Goal: Task Accomplishment & Management: Use online tool/utility

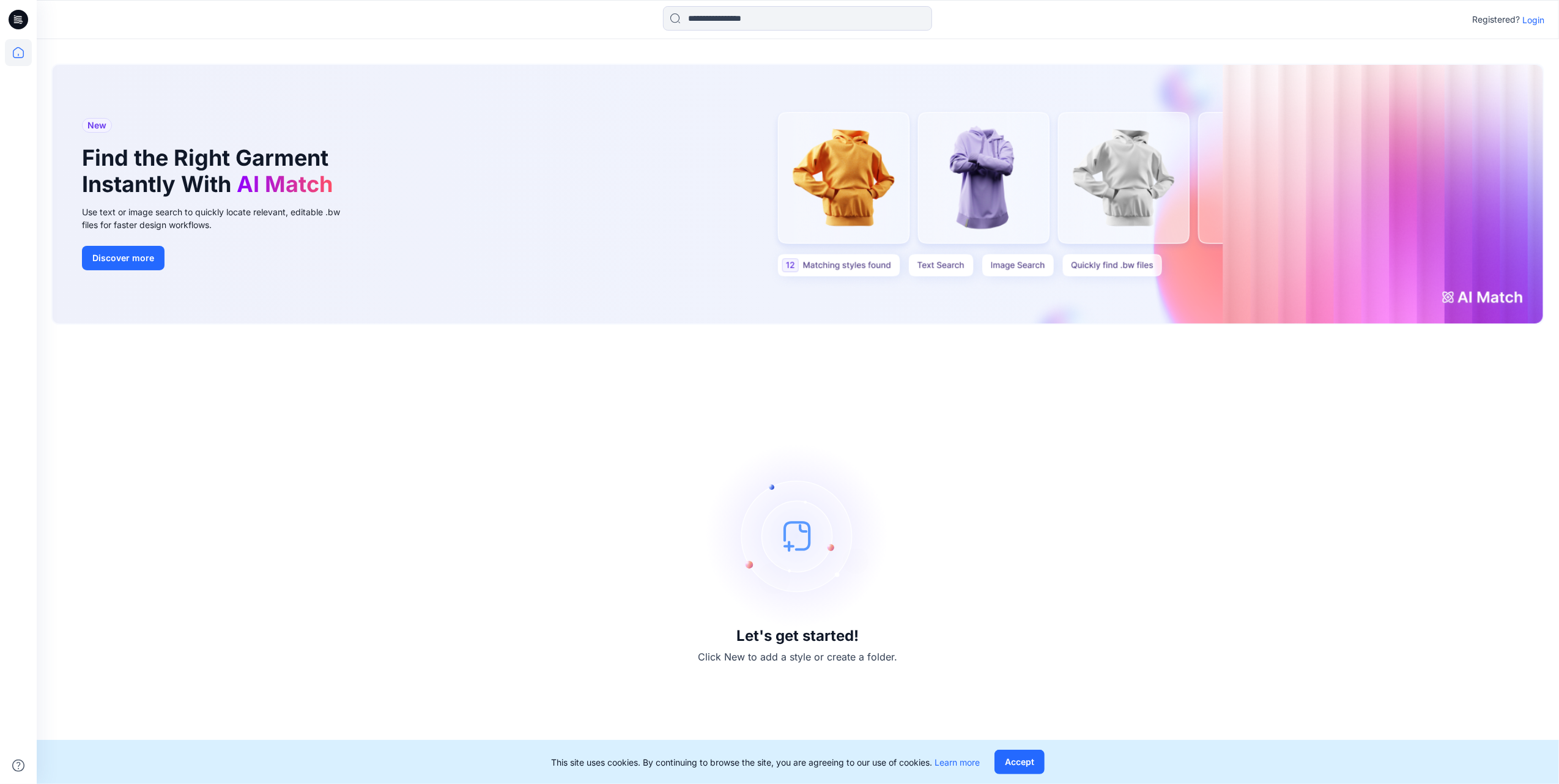
click at [21, 12] on icon at bounding box center [18, 19] width 20 height 20
click at [19, 18] on icon at bounding box center [20, 18] width 6 height 1
click at [19, 50] on icon at bounding box center [18, 52] width 27 height 27
click at [1532, 15] on p "Login" at bounding box center [1534, 20] width 22 height 13
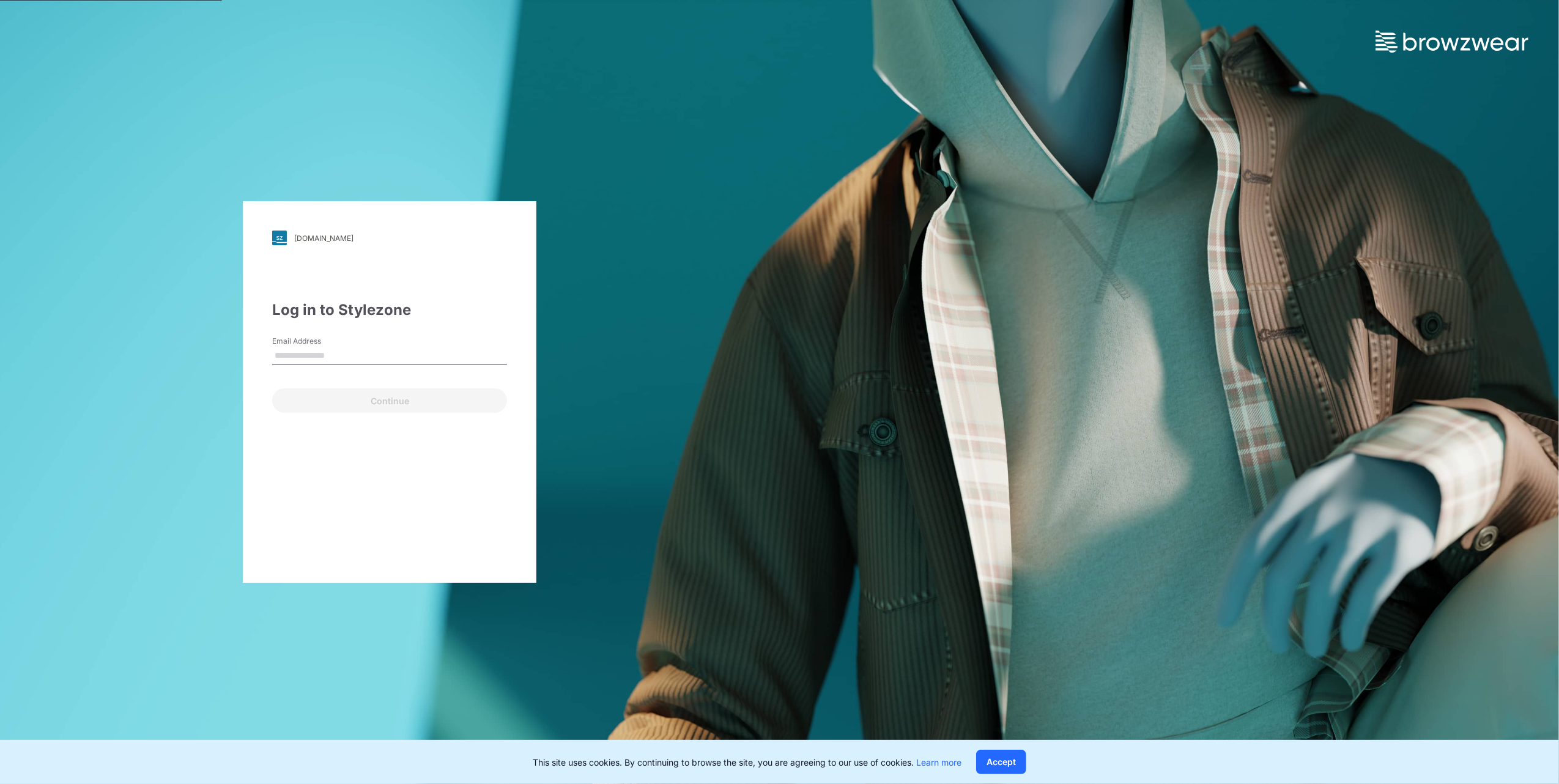
click at [423, 356] on input "Email Address" at bounding box center [390, 356] width 235 height 19
type input "**********"
click at [377, 408] on button "Continue" at bounding box center [390, 401] width 235 height 24
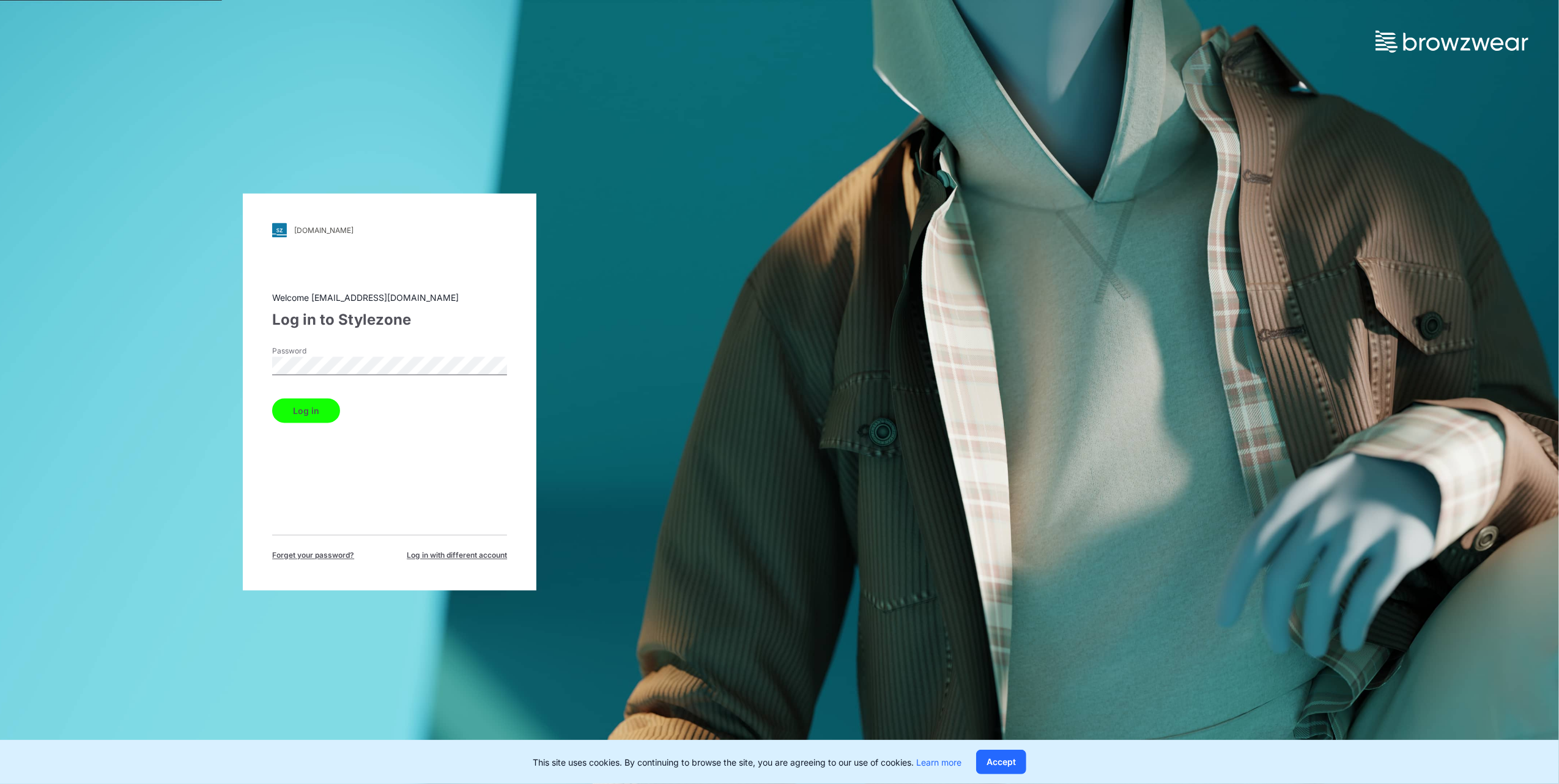
click at [306, 425] on div "Welcome [EMAIL_ADDRESS][DOMAIN_NAME] Log in to Stylezone Password Log in Forget…" at bounding box center [390, 426] width 235 height 270
click at [306, 417] on button "Log in" at bounding box center [306, 411] width 67 height 24
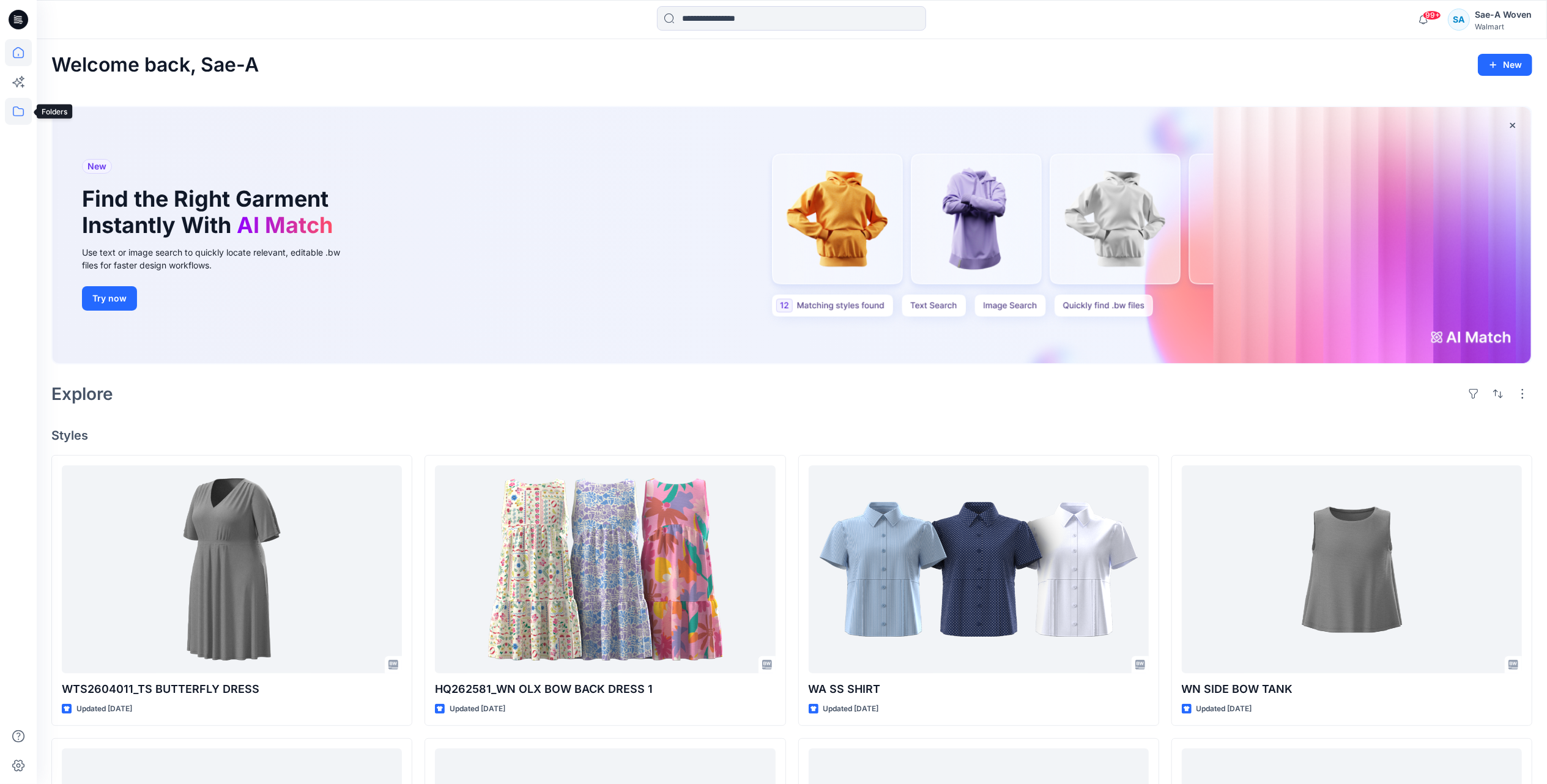
click at [12, 106] on icon at bounding box center [18, 111] width 27 height 27
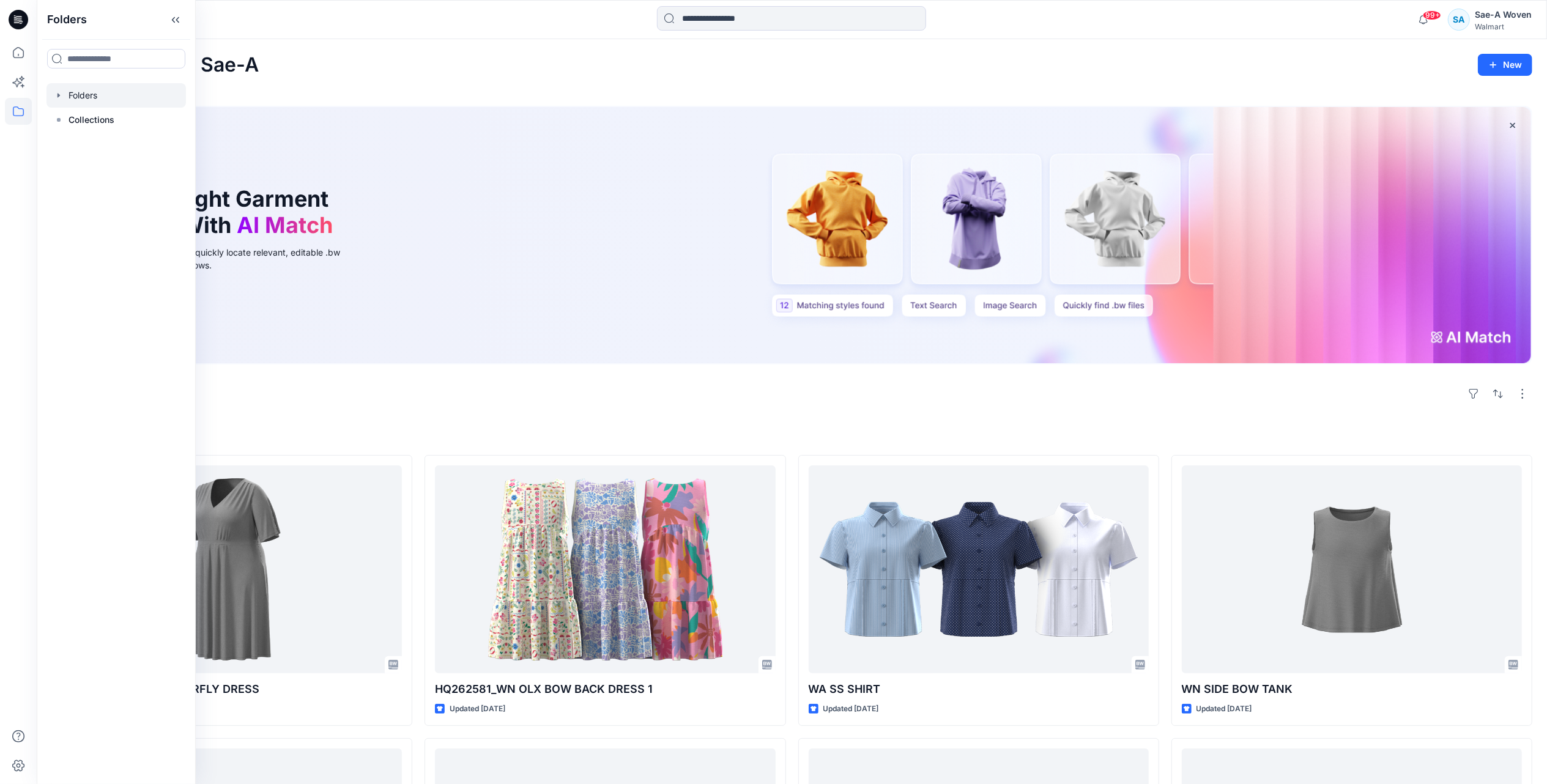
click at [84, 98] on div at bounding box center [116, 96] width 140 height 24
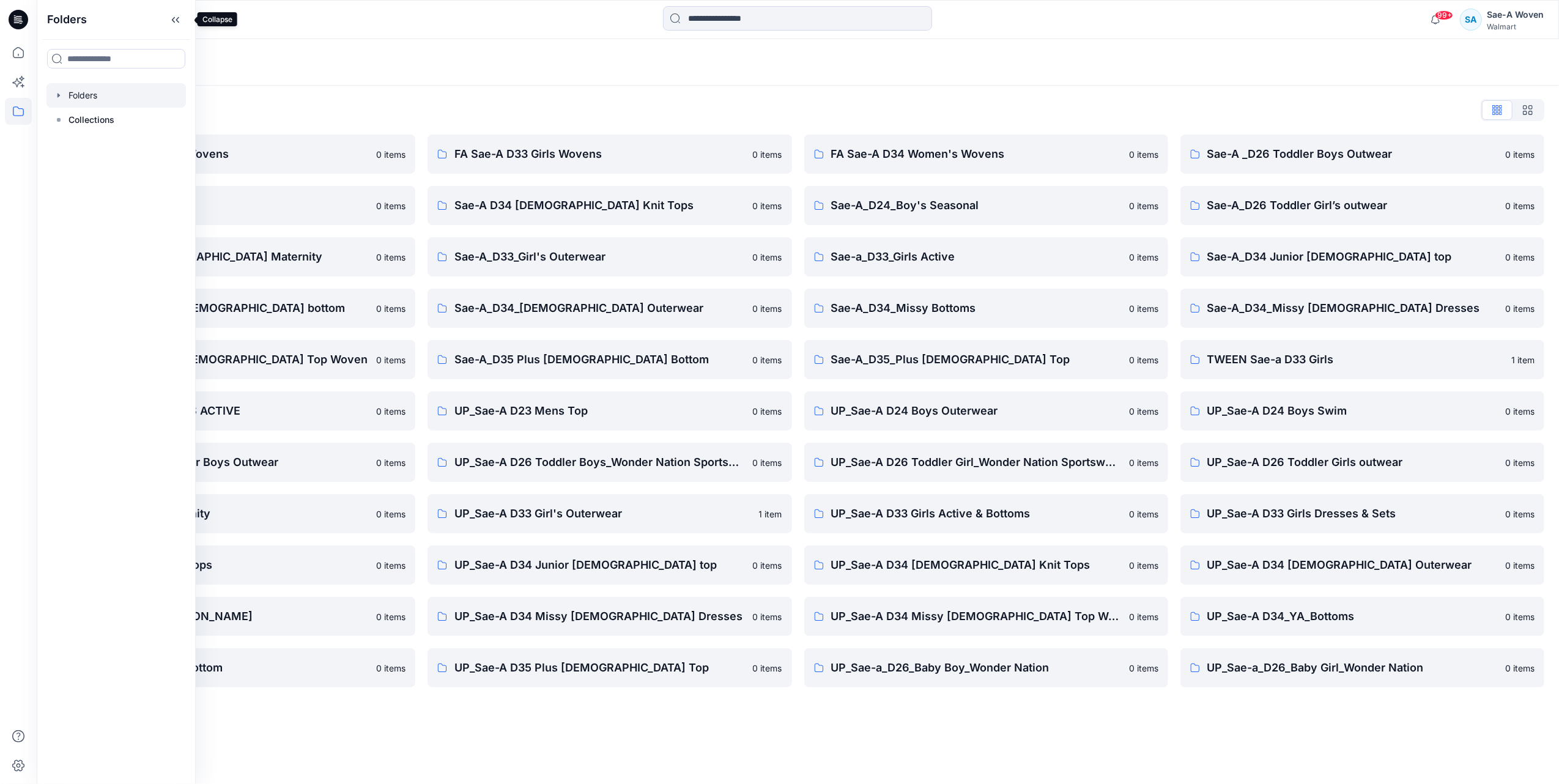
drag, startPoint x: 186, startPoint y: 21, endPoint x: 239, endPoint y: 39, distance: 56.0
click at [186, 21] on icon at bounding box center [175, 20] width 20 height 21
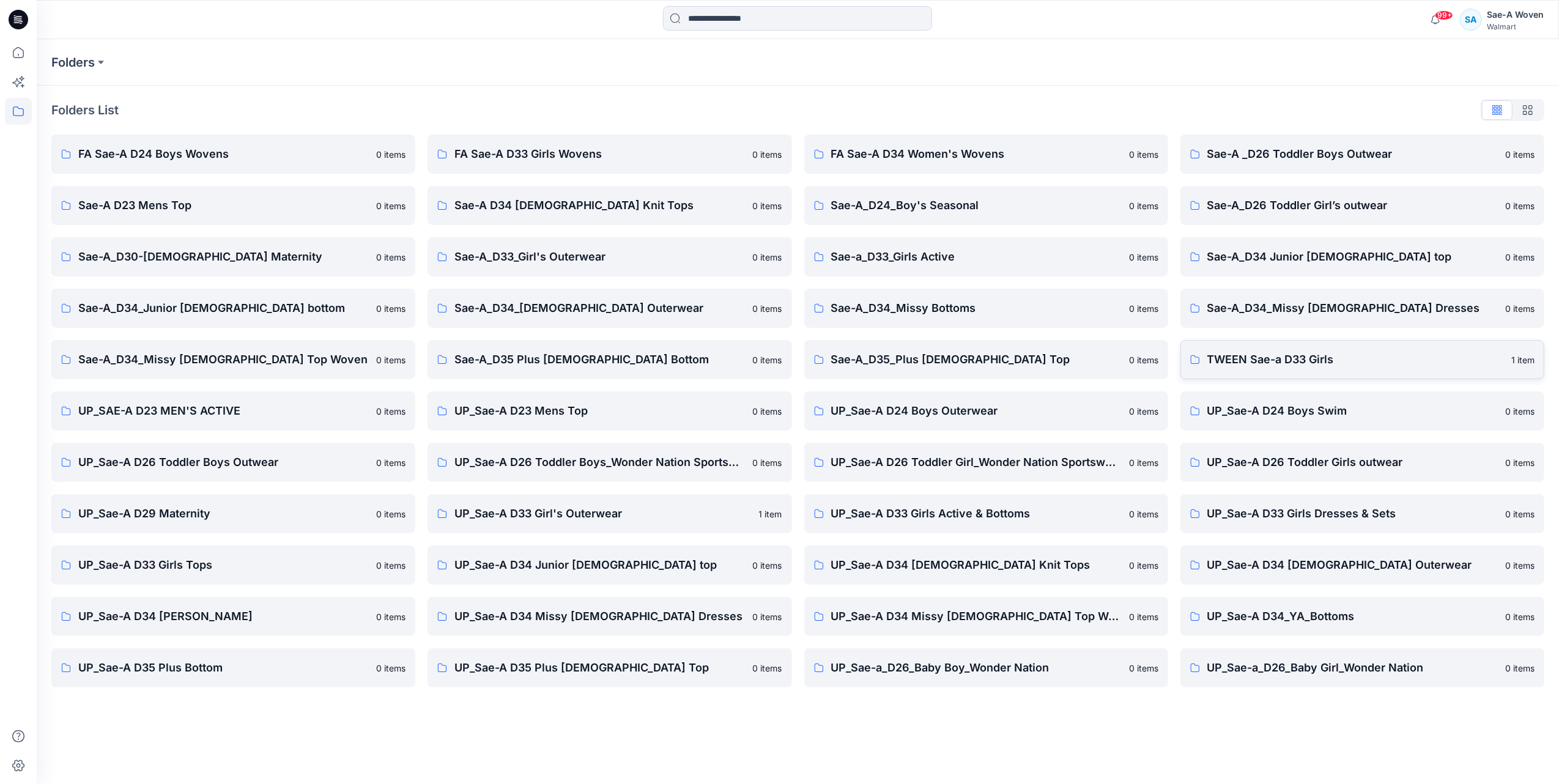
click at [1315, 368] on link "TWEEN Sae-a D33 Girls 1 item" at bounding box center [1362, 360] width 364 height 39
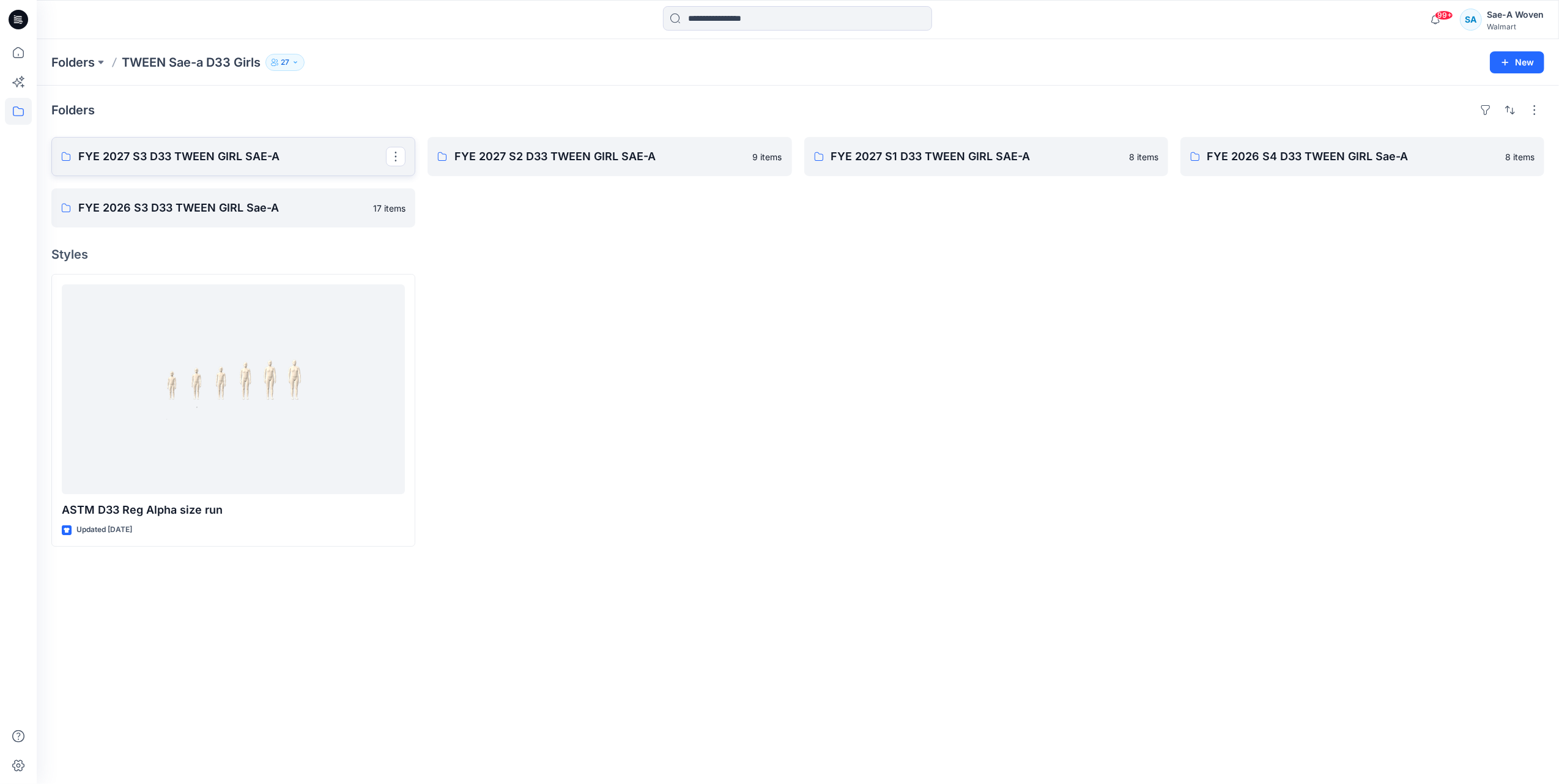
click at [248, 156] on p "FYE 2027 S3 D33 TWEEN GIRL SAE-A" at bounding box center [232, 156] width 307 height 17
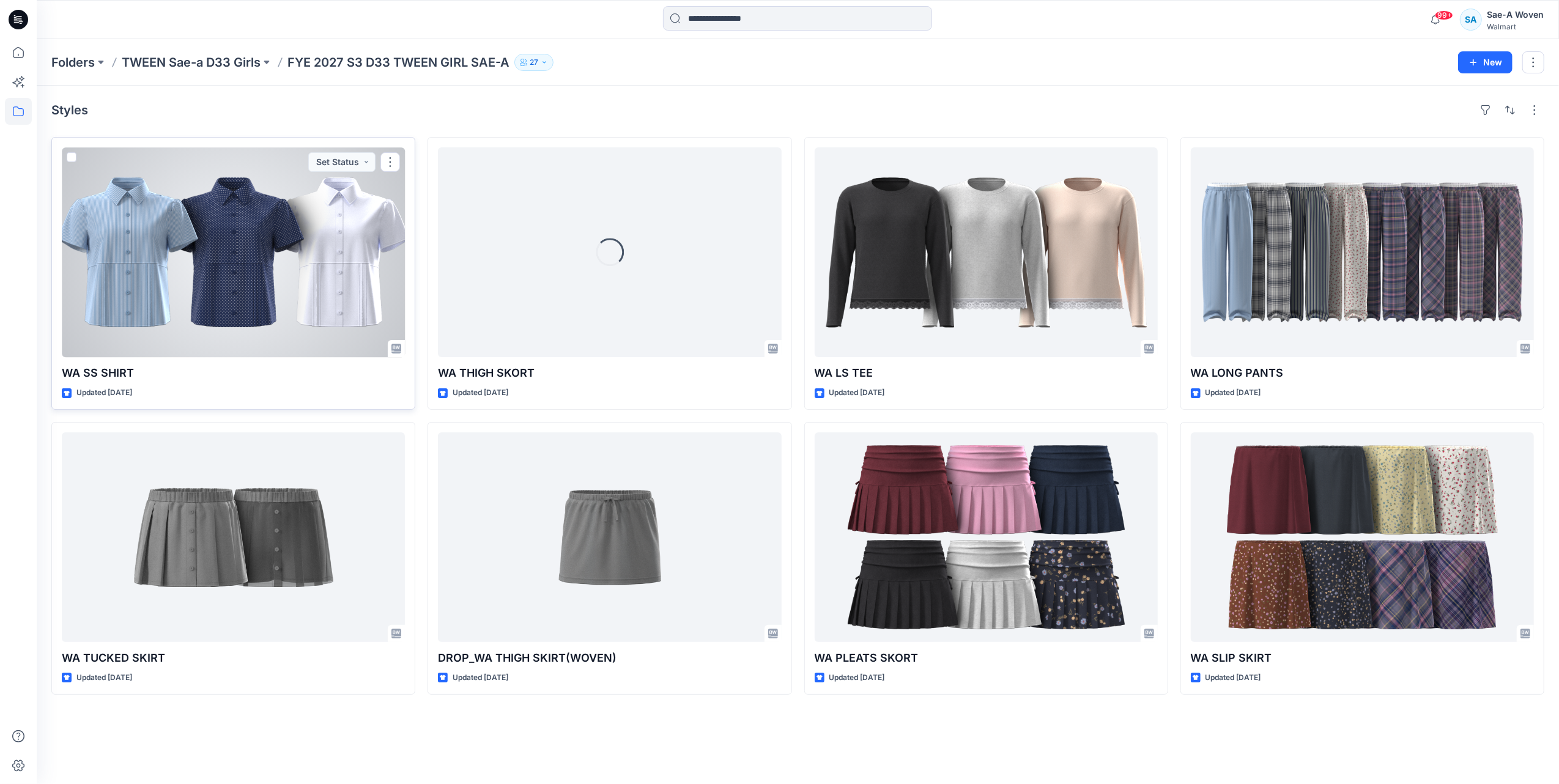
click at [309, 259] on div at bounding box center [233, 252] width 343 height 210
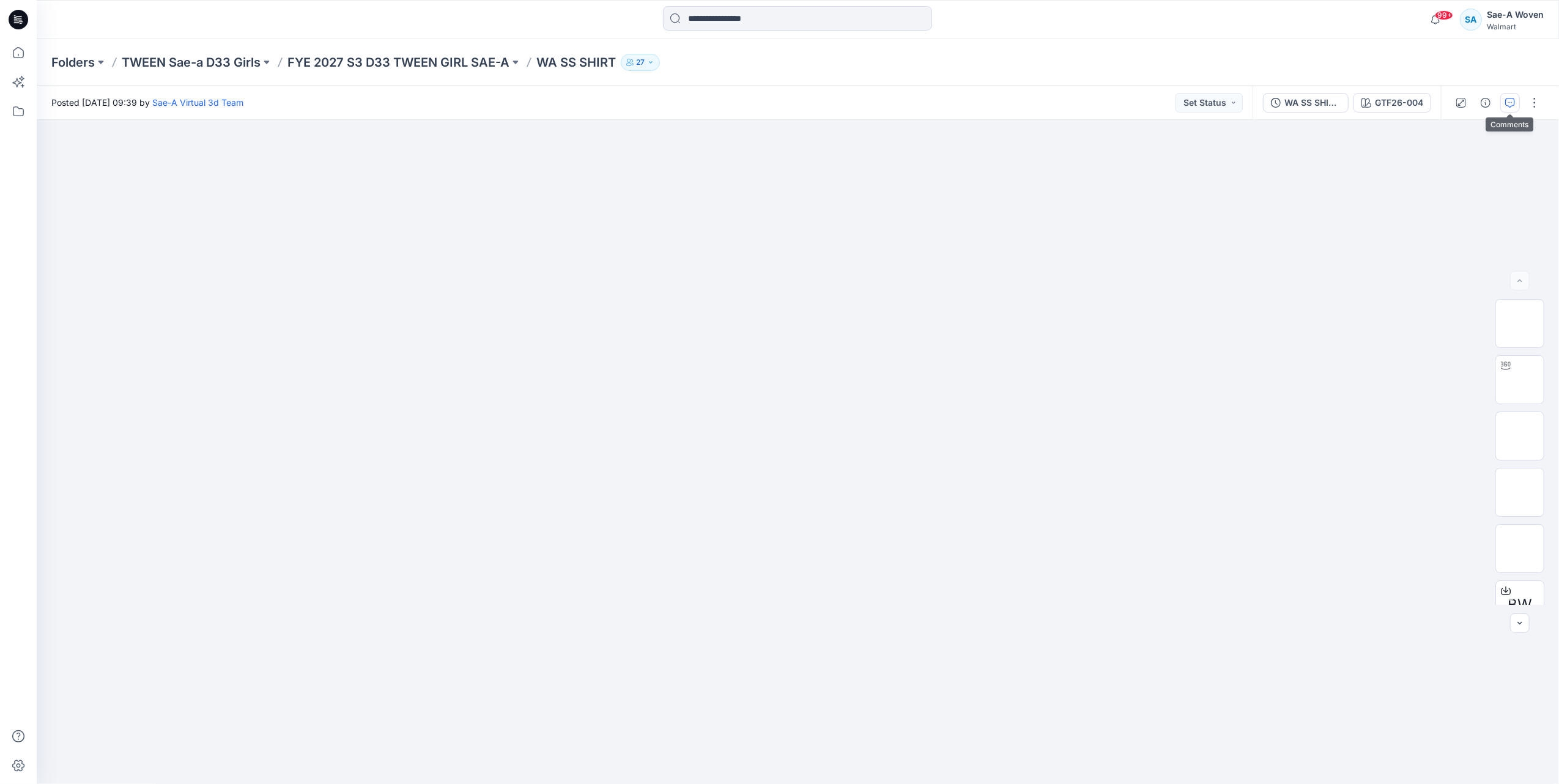
click at [1506, 107] on icon "button" at bounding box center [1510, 102] width 9 height 9
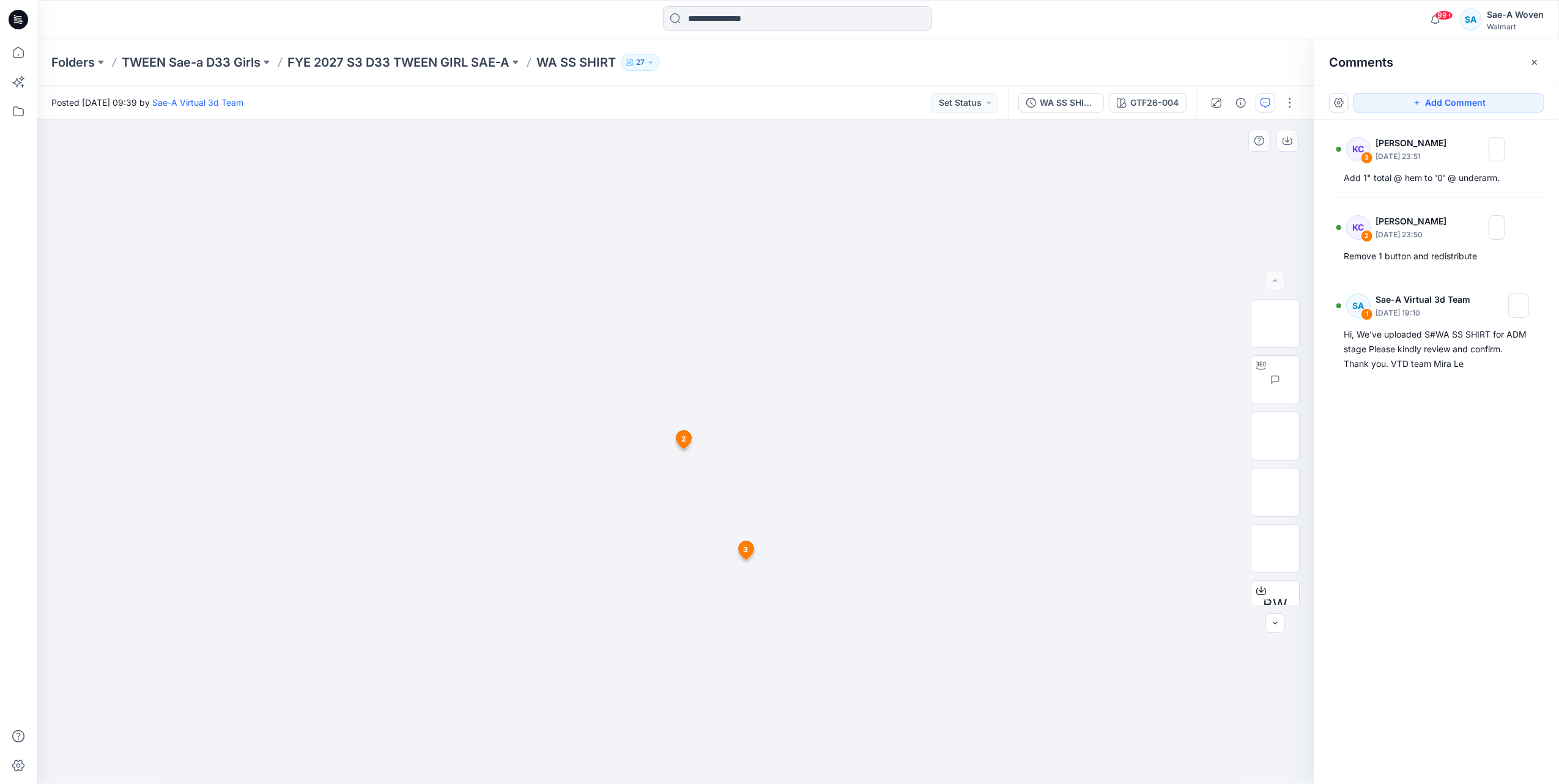
click at [681, 440] on span "2" at bounding box center [683, 439] width 5 height 11
click at [683, 431] on icon at bounding box center [683, 439] width 15 height 18
click at [747, 551] on span "3" at bounding box center [746, 550] width 5 height 11
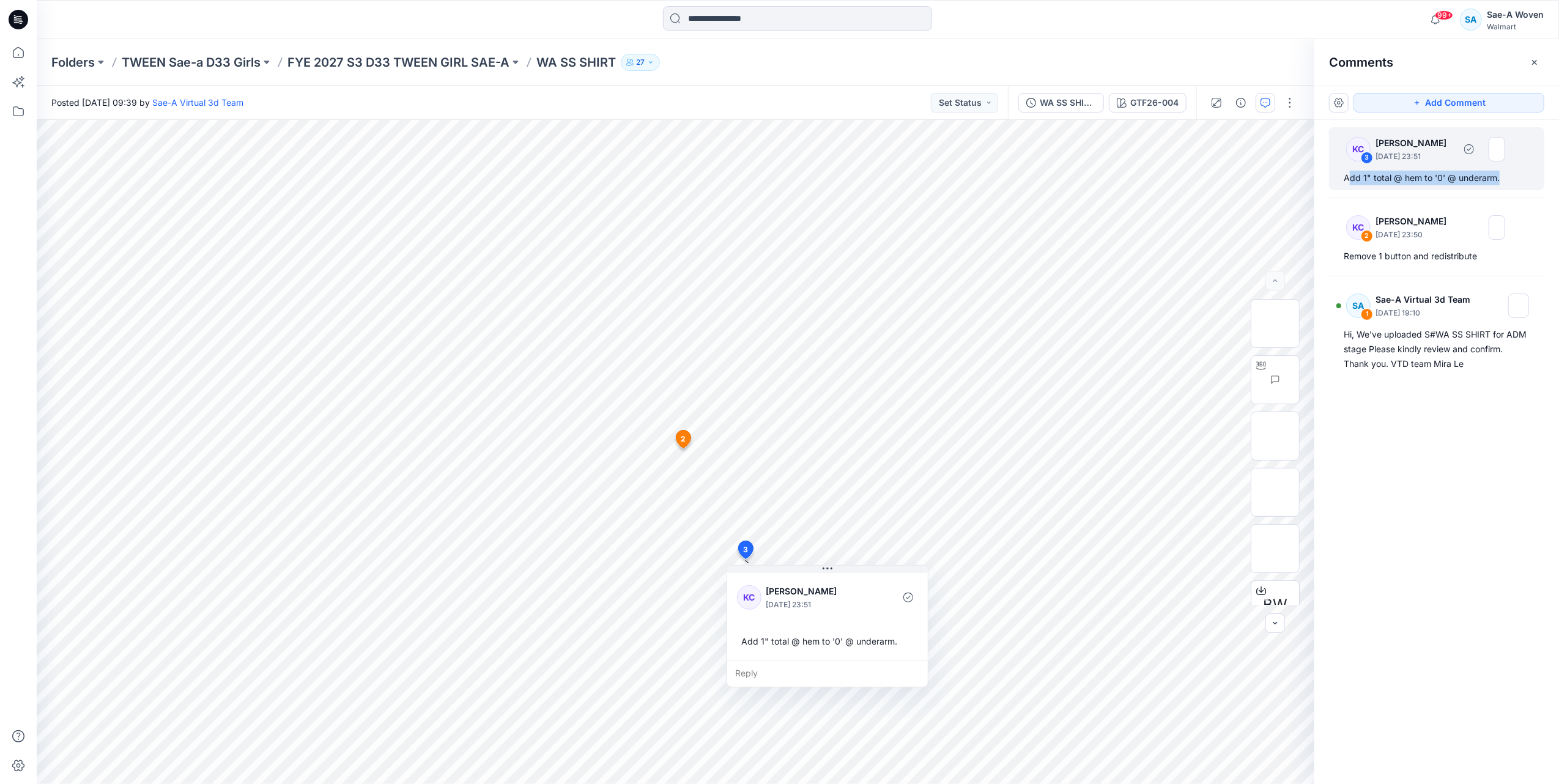
drag, startPoint x: 1349, startPoint y: 180, endPoint x: 1512, endPoint y: 184, distance: 163.0
click at [1512, 184] on div "Add 1" total @ hem to '0' @ underarm." at bounding box center [1436, 178] width 186 height 15
click at [1351, 185] on div "KC 3 [PERSON_NAME] [DATE] 23:51 Add 1" total @ hem to '0' @ underarm." at bounding box center [1437, 158] width 215 height 63
drag, startPoint x: 1342, startPoint y: 183, endPoint x: 1513, endPoint y: 191, distance: 171.2
click at [1513, 191] on div "KC 3 [PERSON_NAME] [DATE] 23:51 Add 1" total @ hem to '0' @ underarm. KC 2 [PER…" at bounding box center [1436, 429] width 245 height 619
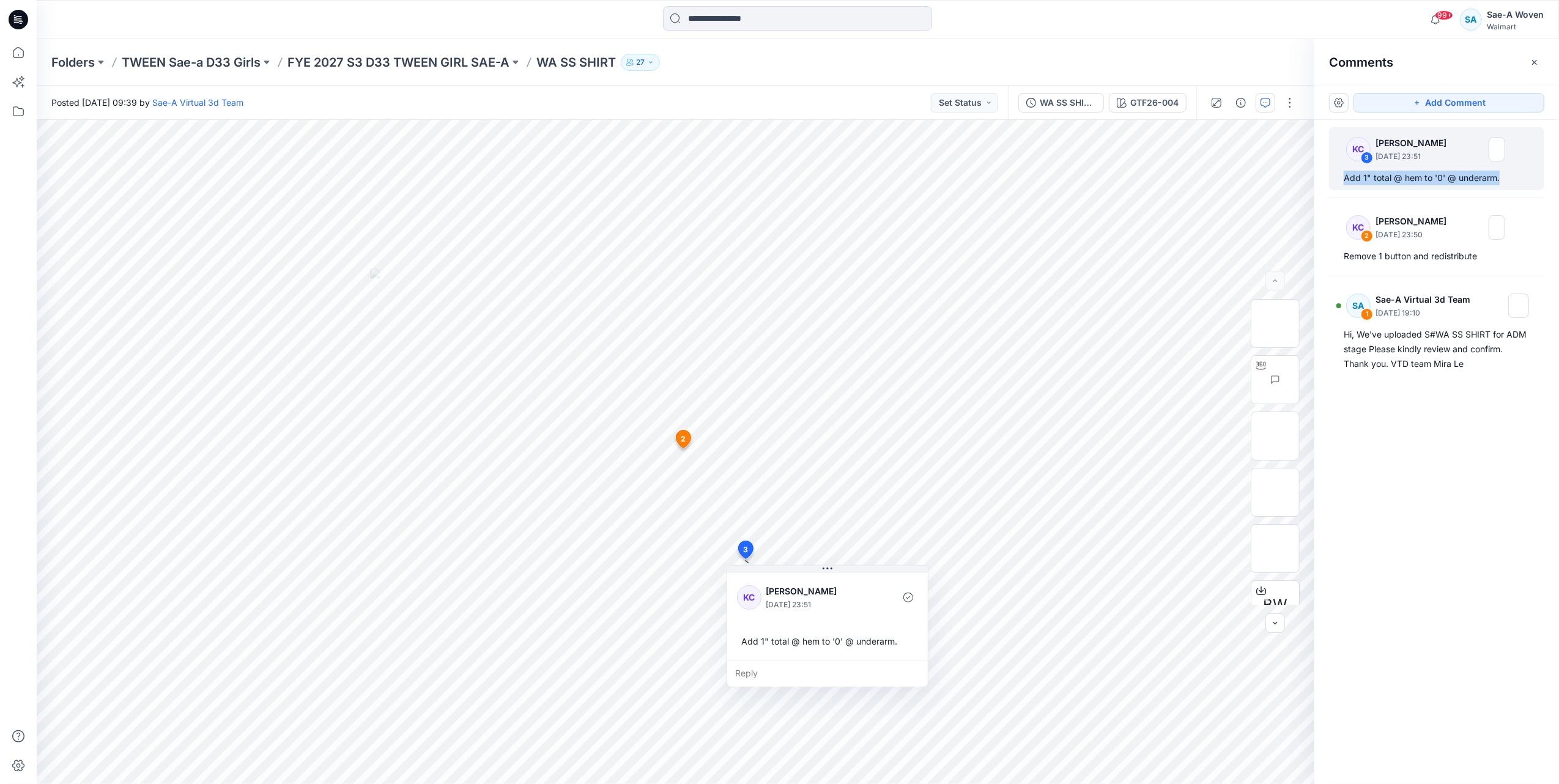
copy div "Add 1" total @ hem to '0' @ underarm."
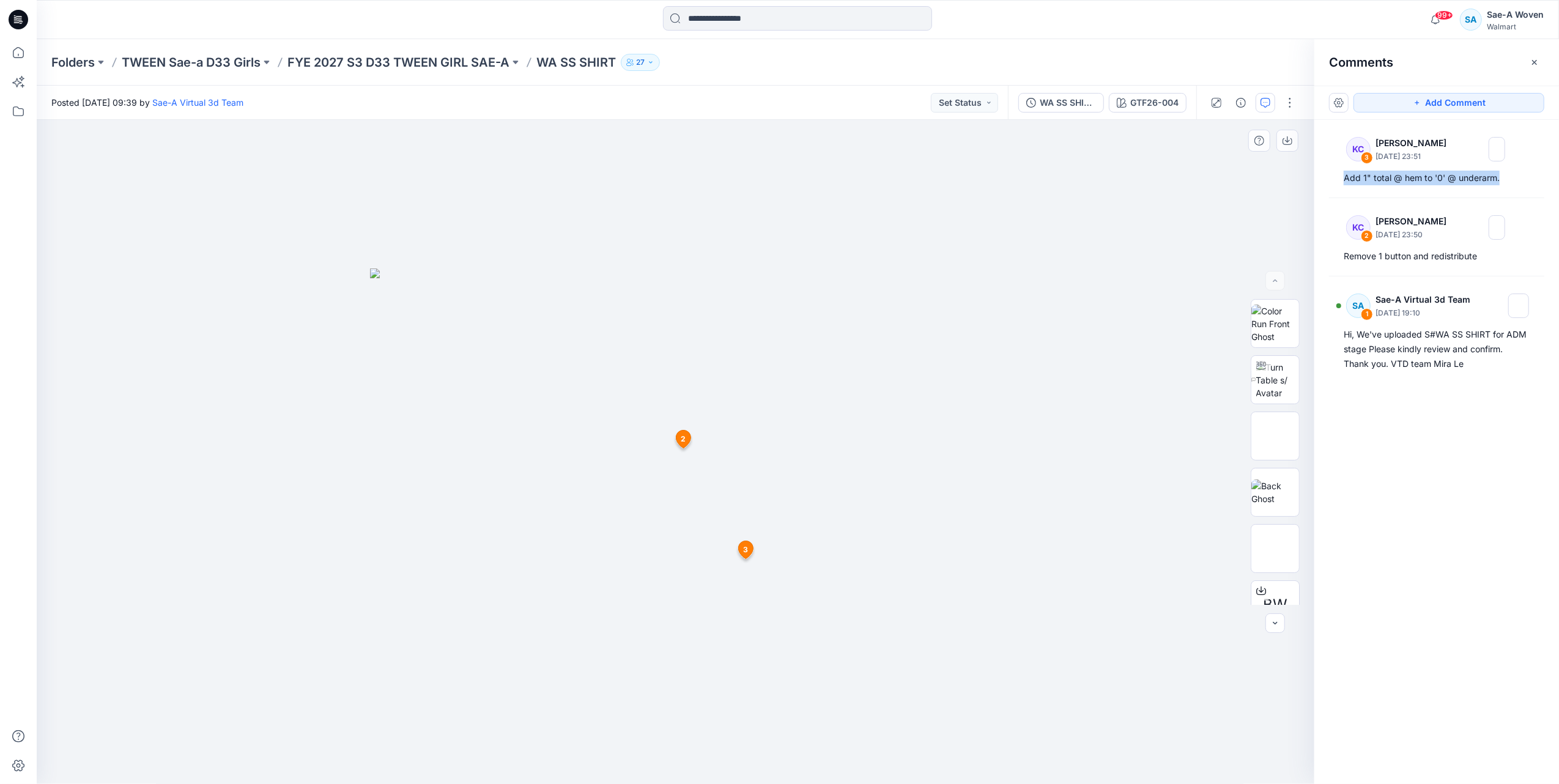
click at [959, 245] on div at bounding box center [676, 452] width 1278 height 665
click at [1434, 492] on div "KC 3 [PERSON_NAME] [DATE] 23:51 Add 1" total @ hem to '0' @ underarm. KC 2 [PER…" at bounding box center [1436, 429] width 245 height 619
click at [1282, 732] on div at bounding box center [676, 452] width 1278 height 665
drag, startPoint x: 725, startPoint y: 740, endPoint x: 912, endPoint y: 433, distance: 359.5
click at [725, 740] on div at bounding box center [676, 452] width 1278 height 665
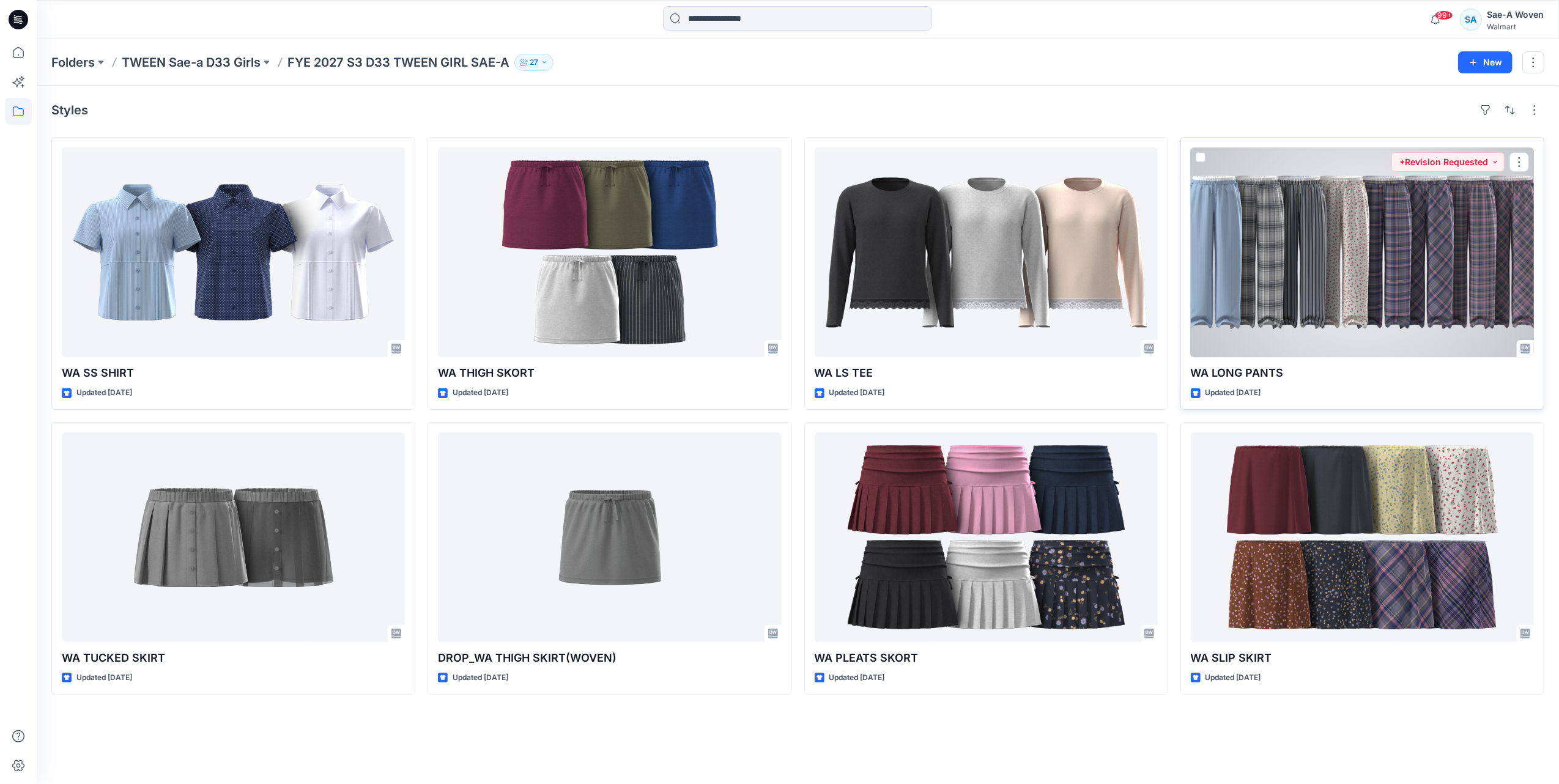
click at [1375, 271] on div at bounding box center [1362, 252] width 343 height 210
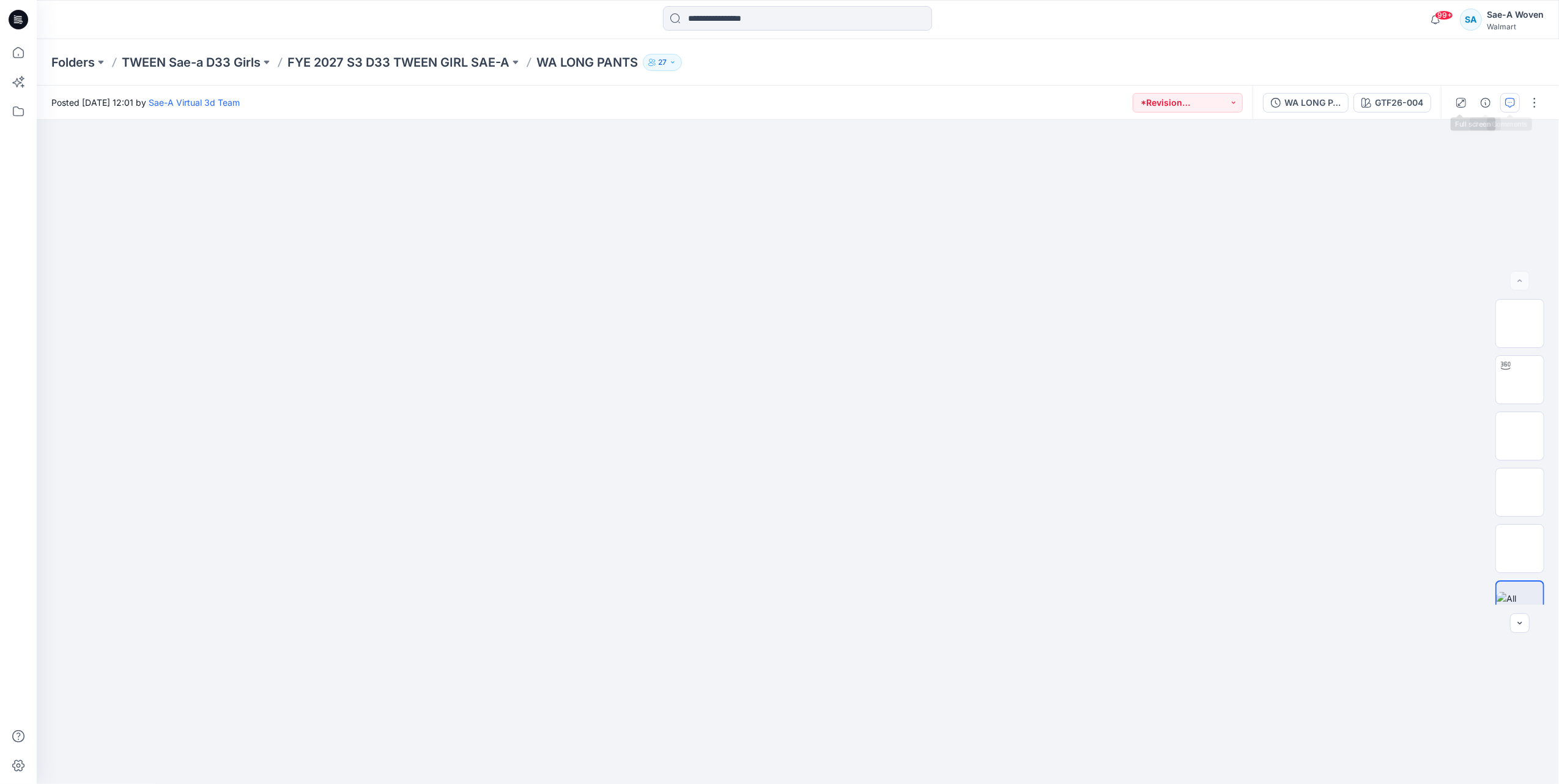
click at [1517, 103] on button "button" at bounding box center [1510, 102] width 20 height 20
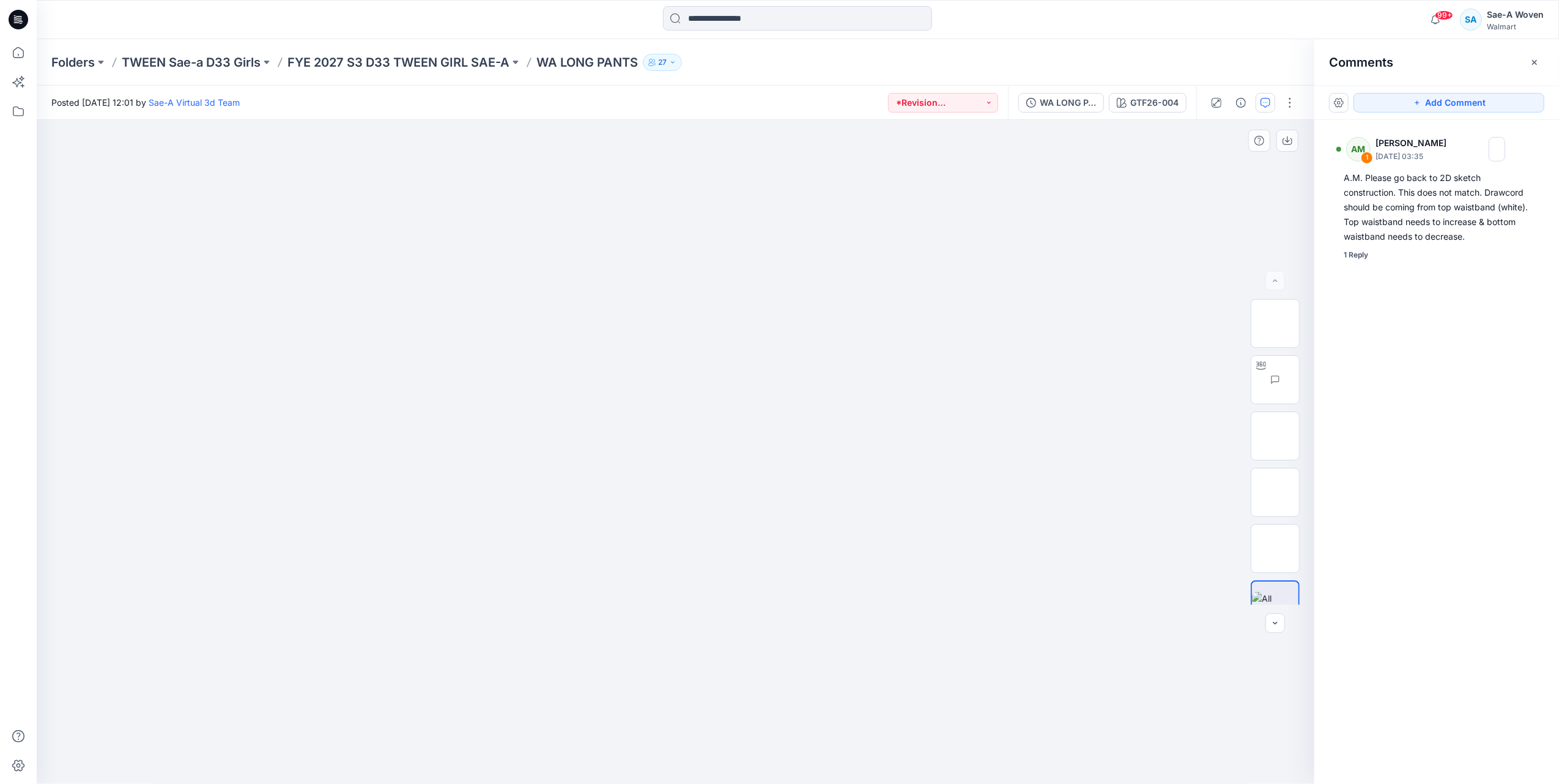
click at [829, 269] on img at bounding box center [676, 269] width 612 height 0
click at [1299, 379] on img at bounding box center [1299, 379] width 0 height 0
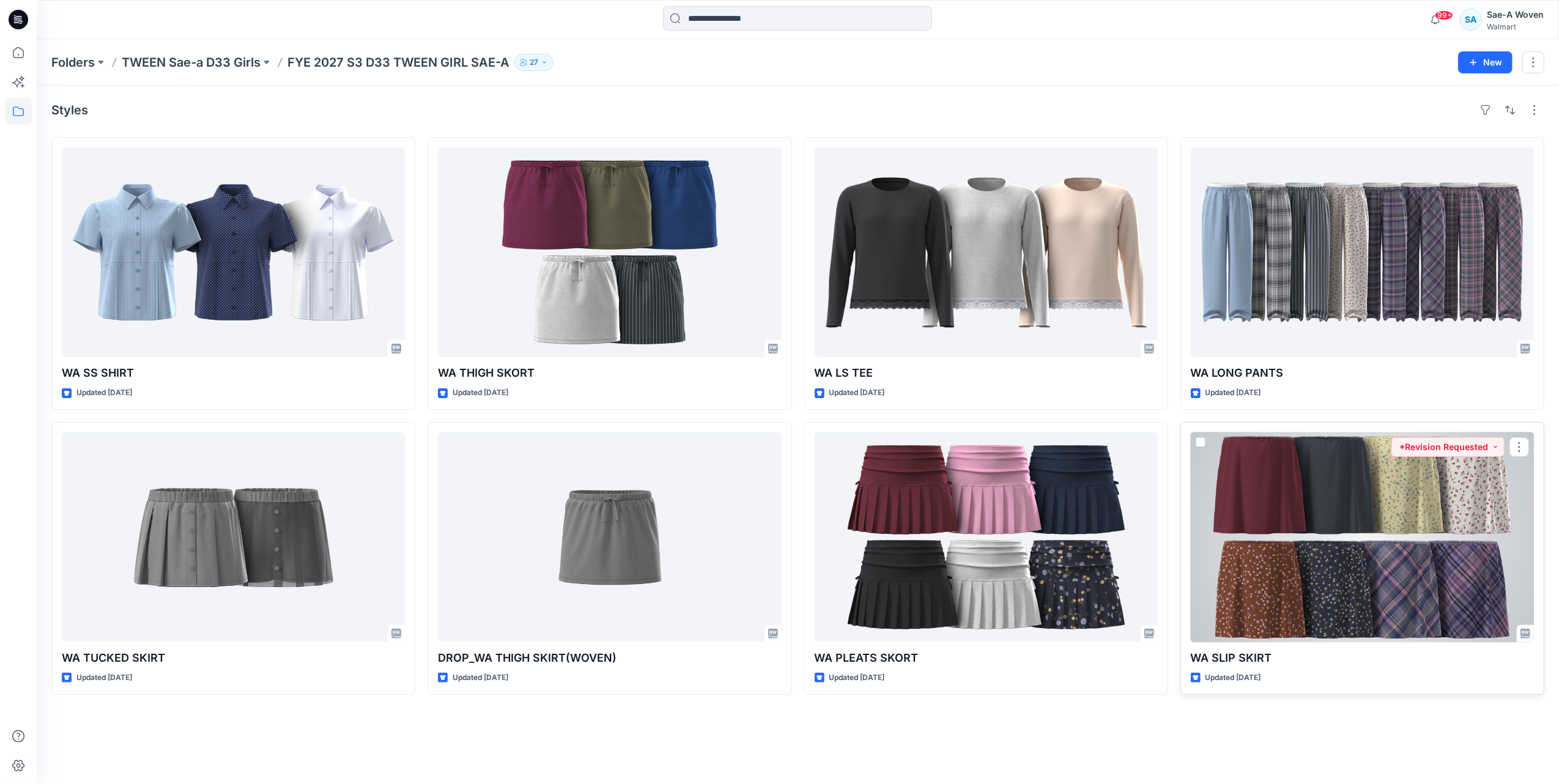
click at [1358, 543] on div at bounding box center [1362, 538] width 343 height 210
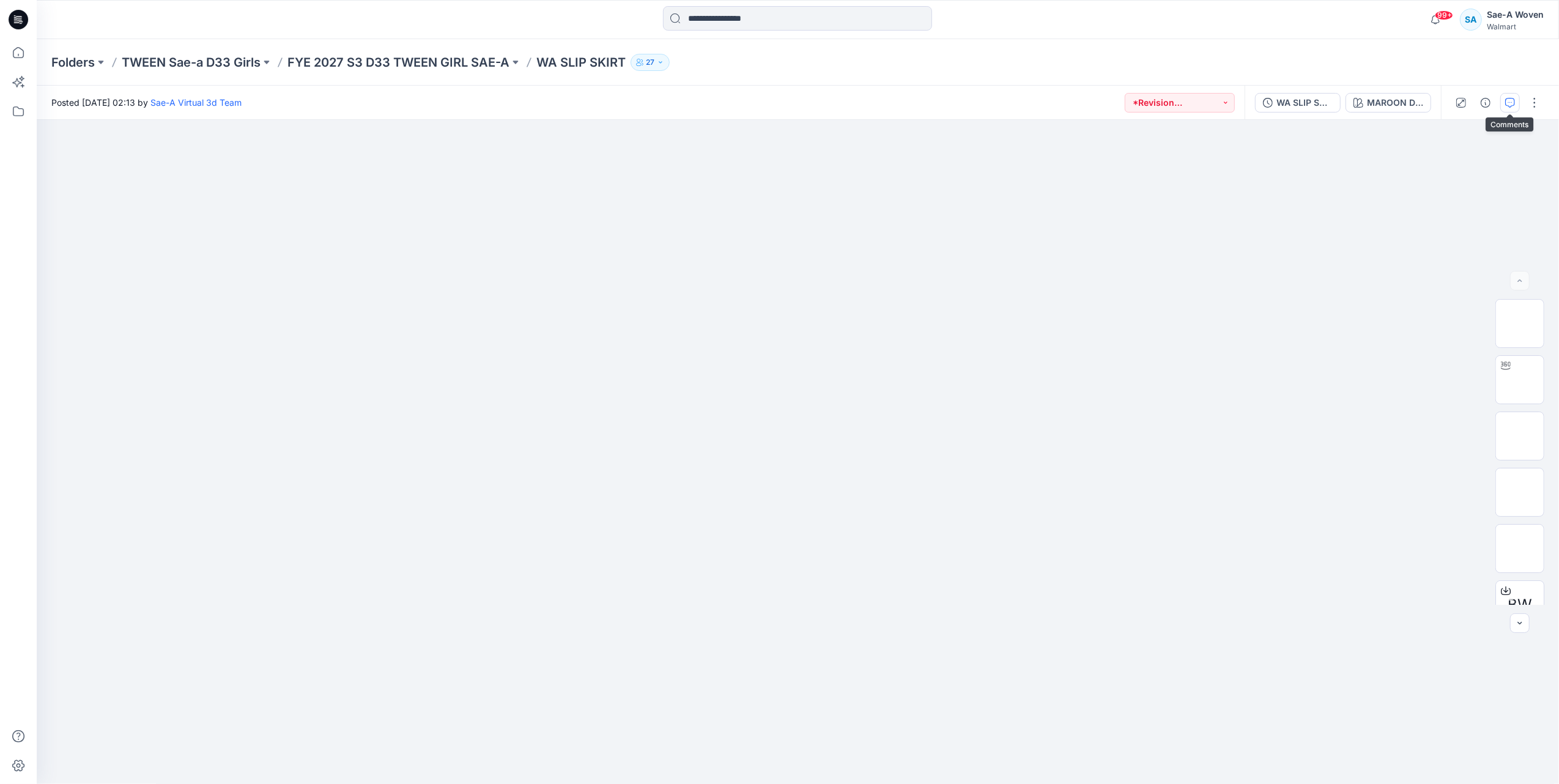
click at [1509, 101] on icon "button" at bounding box center [1510, 102] width 9 height 9
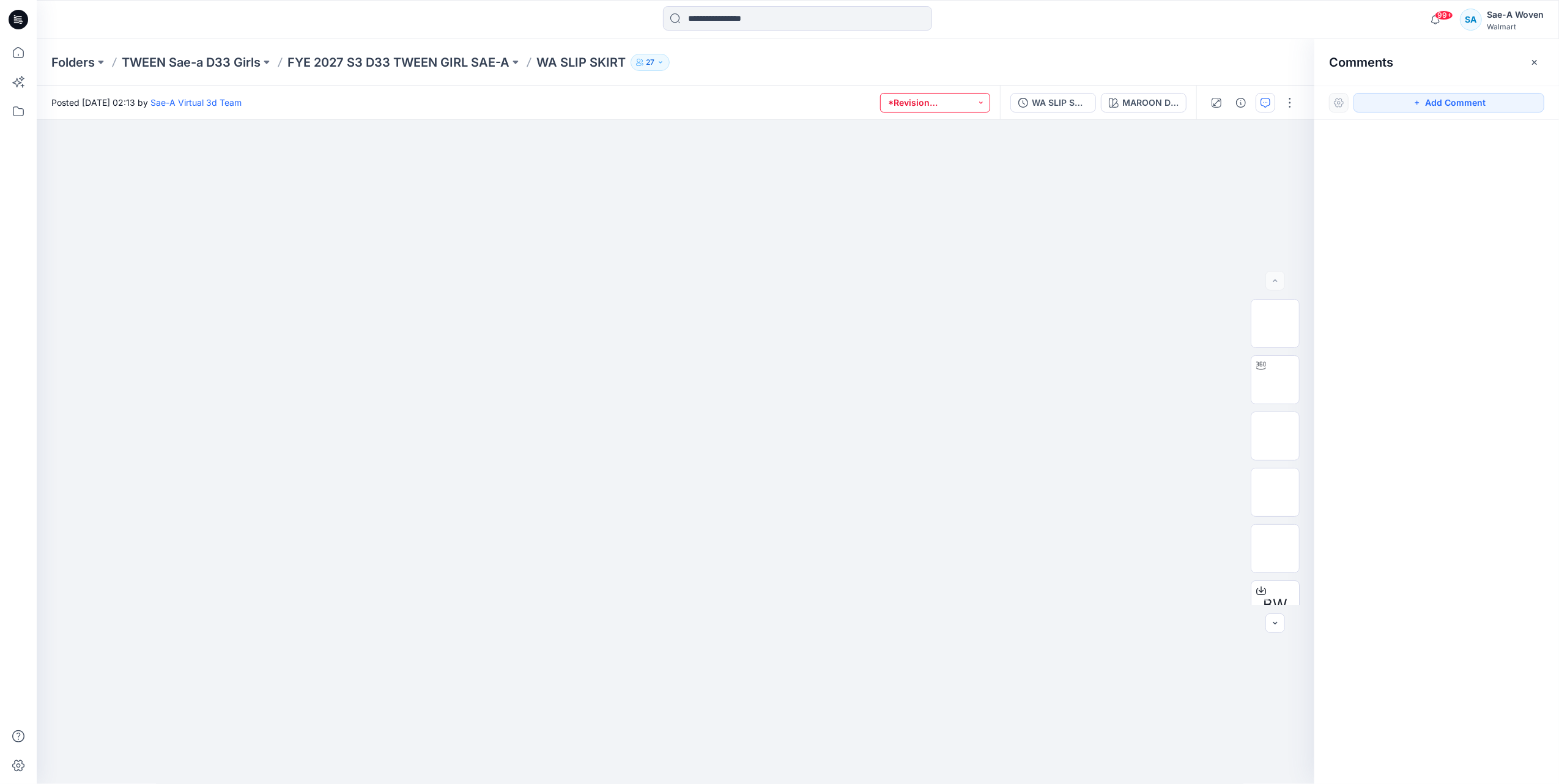
click at [947, 103] on button "*Revision Requested" at bounding box center [936, 102] width 111 height 20
click at [1117, 211] on div at bounding box center [676, 452] width 1278 height 665
click at [1260, 109] on button "button" at bounding box center [1265, 102] width 20 height 20
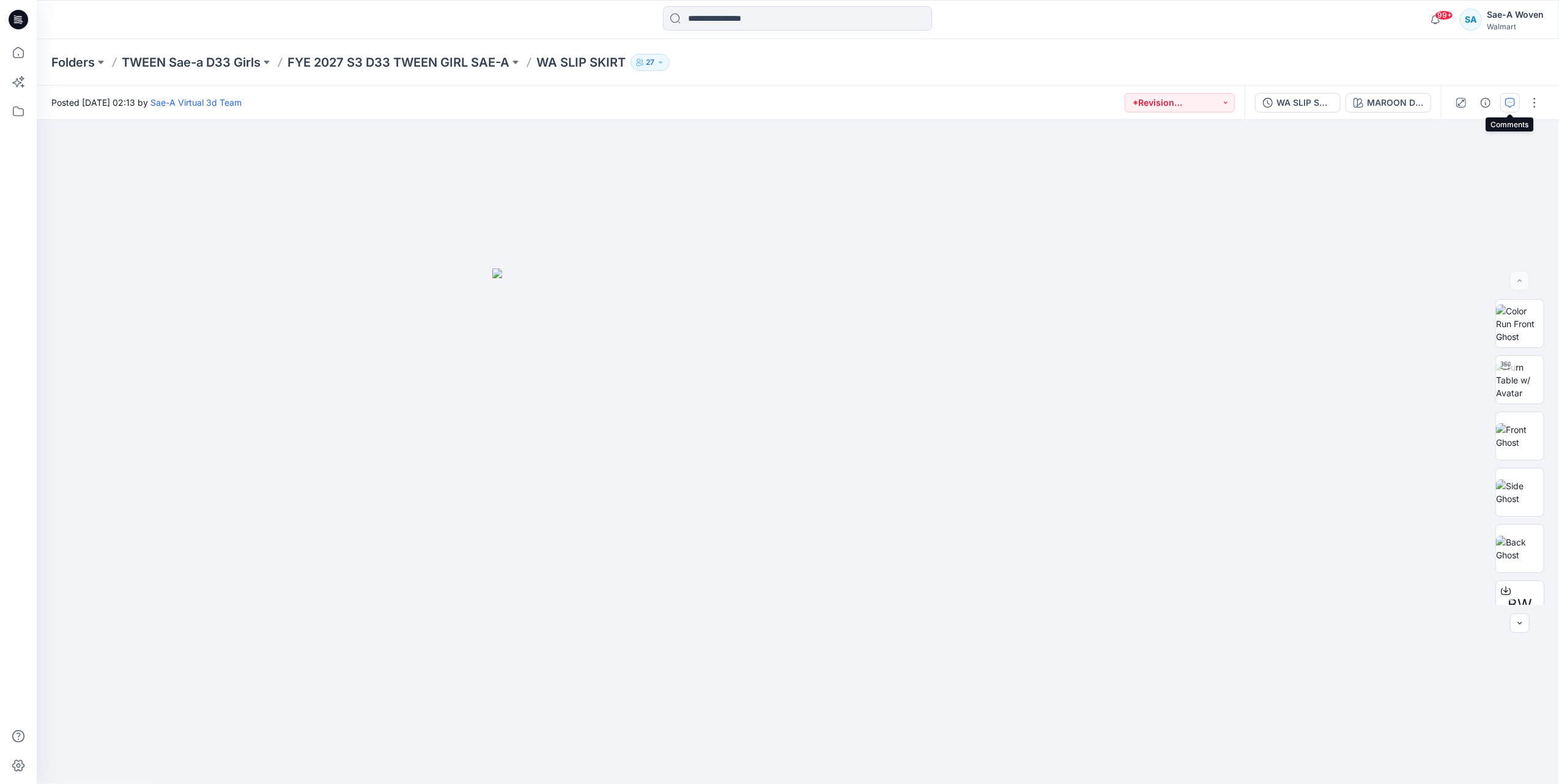
click at [1510, 99] on icon "button" at bounding box center [1510, 102] width 9 height 9
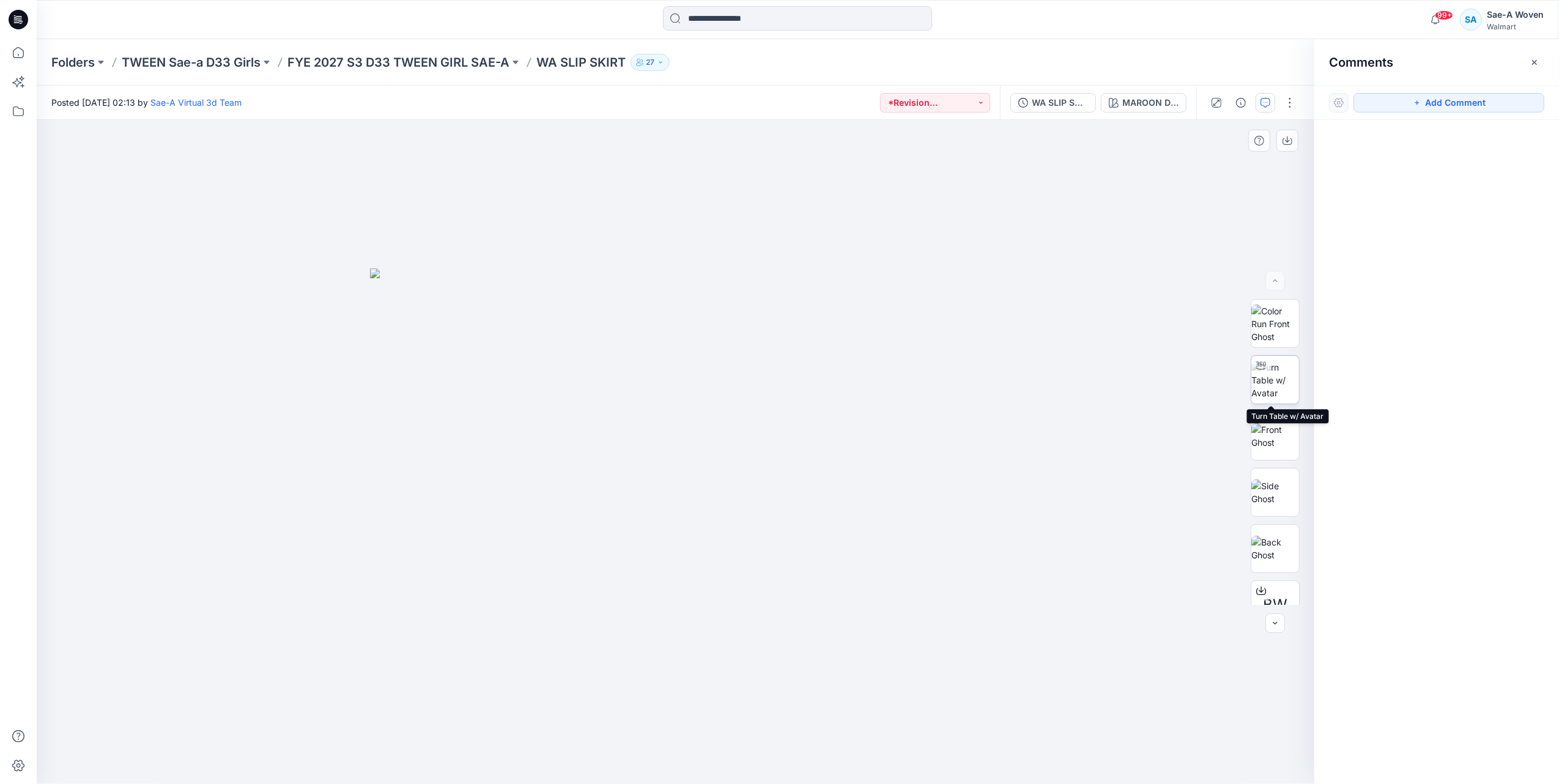
click at [1268, 387] on img at bounding box center [1275, 379] width 48 height 38
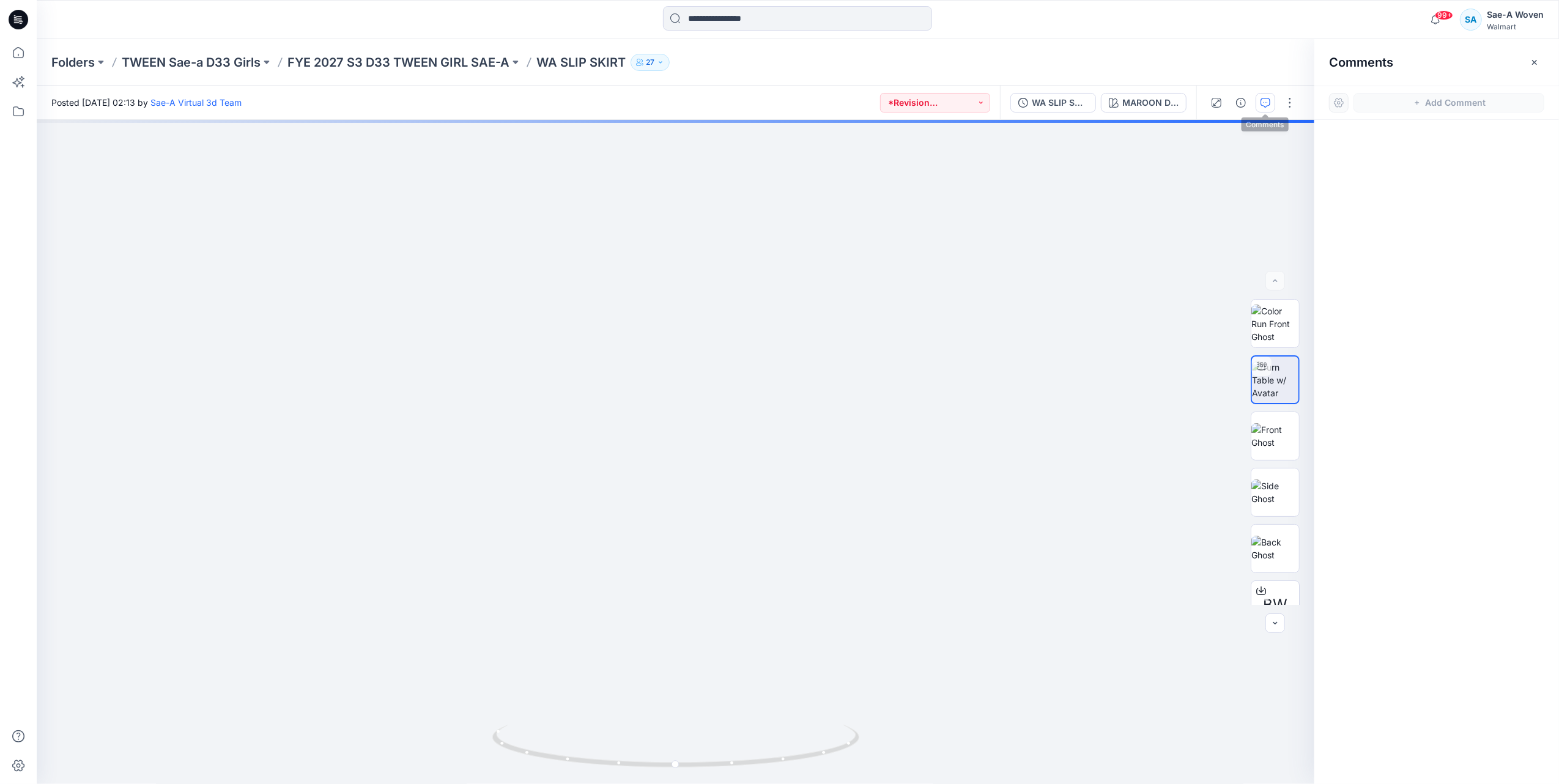
click at [1263, 105] on icon "button" at bounding box center [1266, 102] width 9 height 9
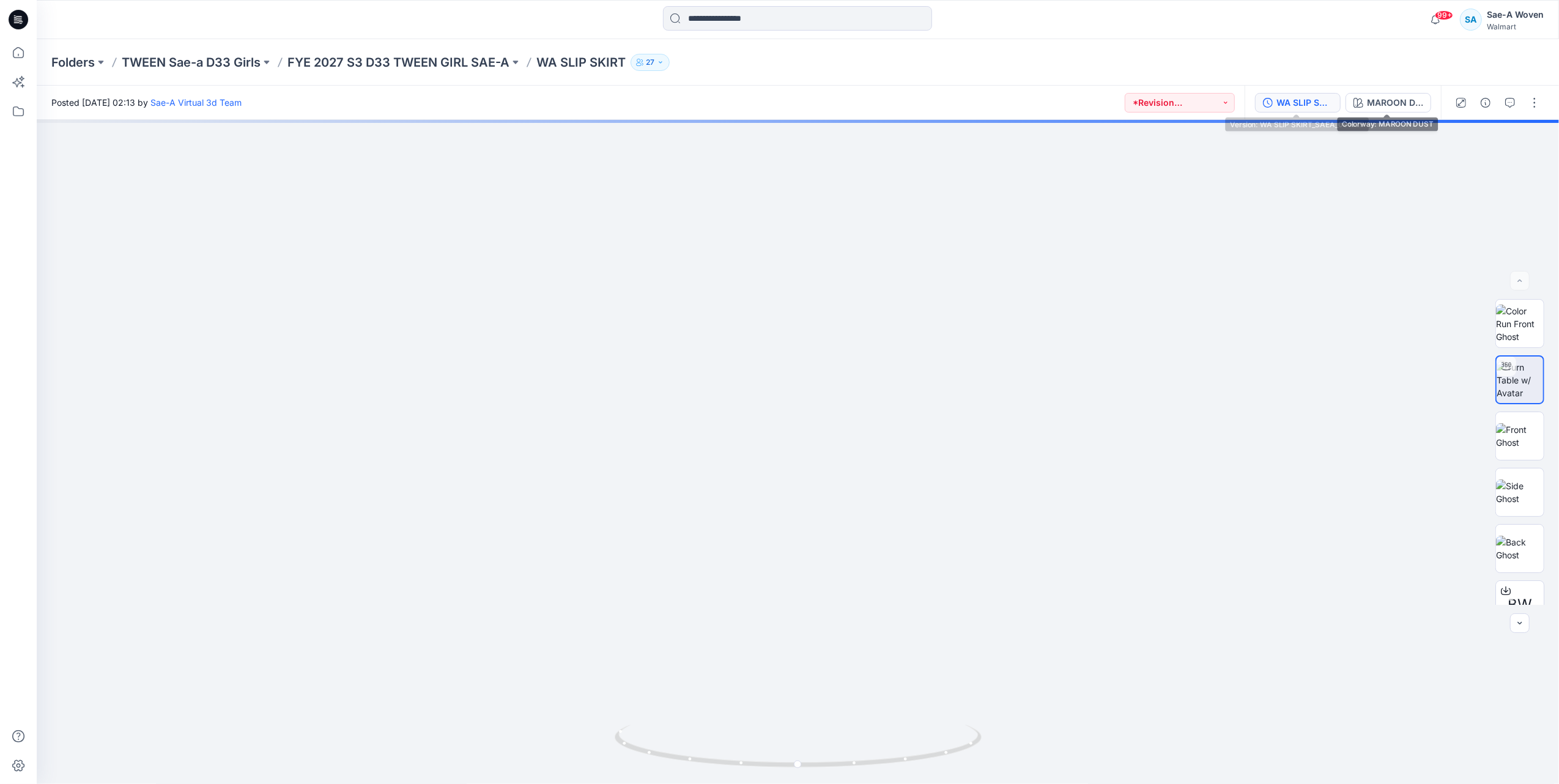
click at [1305, 94] on button "WA SLIP SKIRT_SAEA_091625" at bounding box center [1298, 102] width 85 height 20
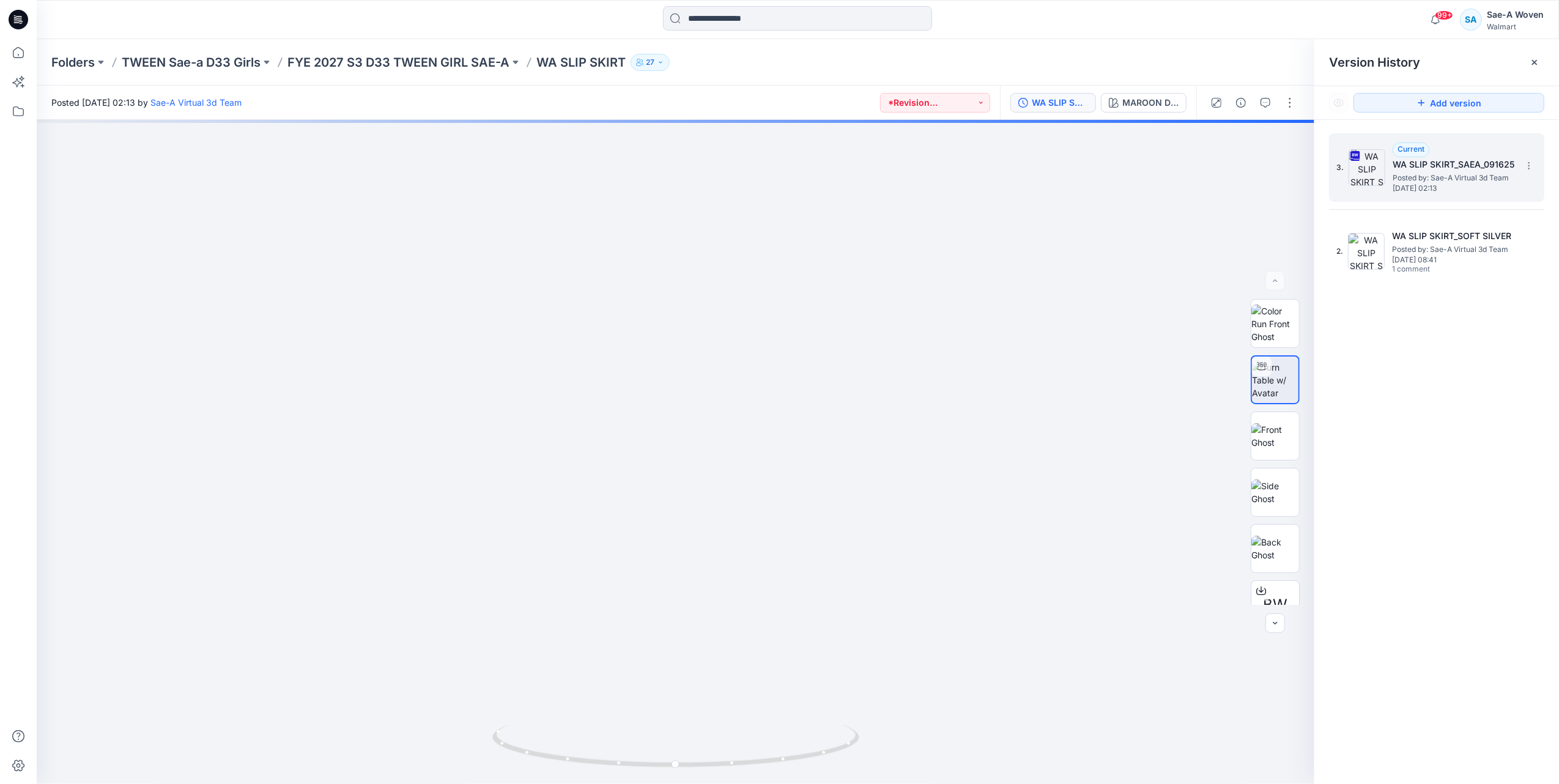
click at [1413, 187] on span "[DATE] 02:13" at bounding box center [1454, 188] width 123 height 8
click at [1432, 235] on h5 "WA SLIP SKIRT_SOFT SILVER" at bounding box center [1453, 236] width 123 height 15
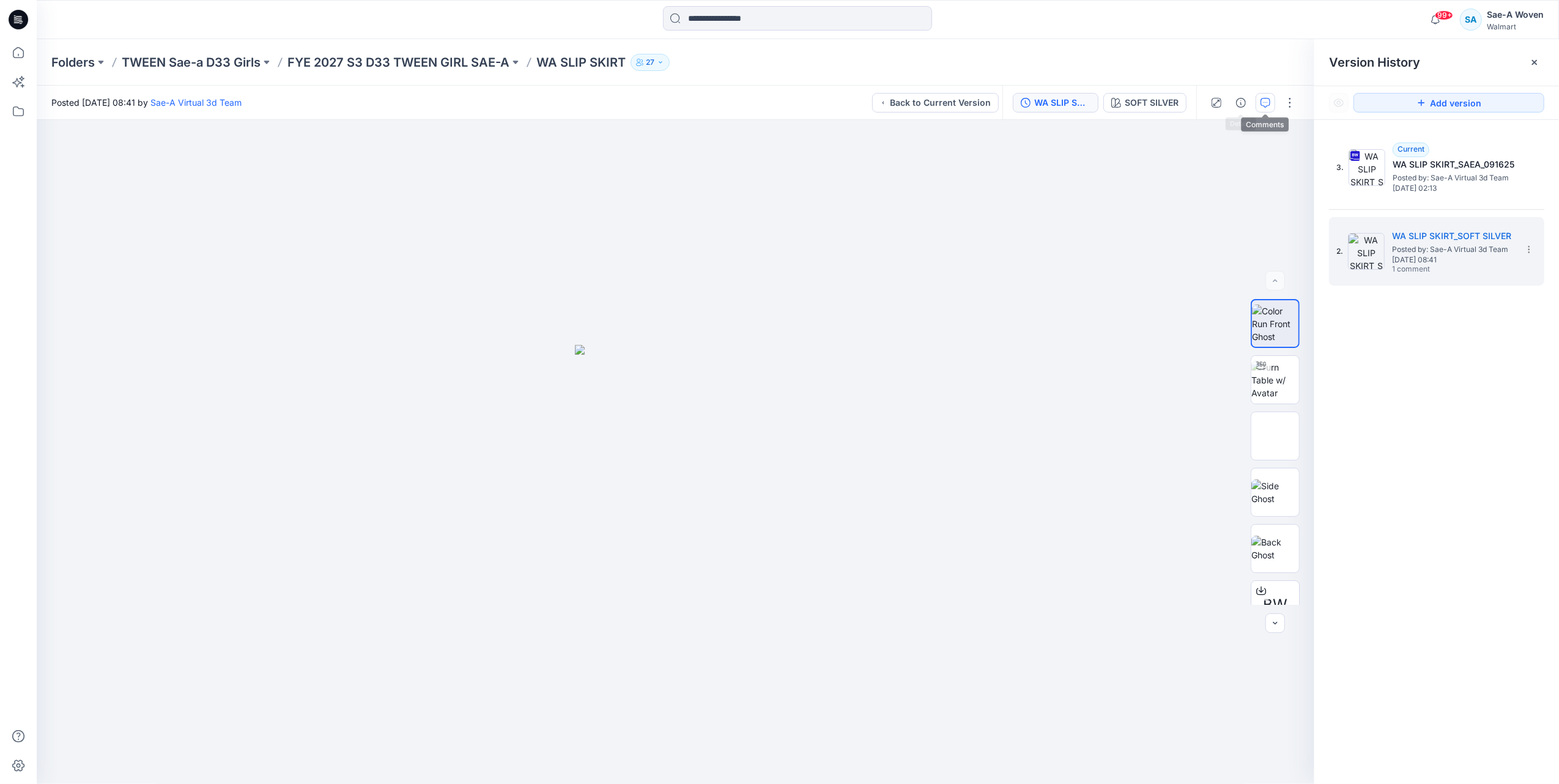
click at [1269, 100] on icon "button" at bounding box center [1266, 102] width 9 height 9
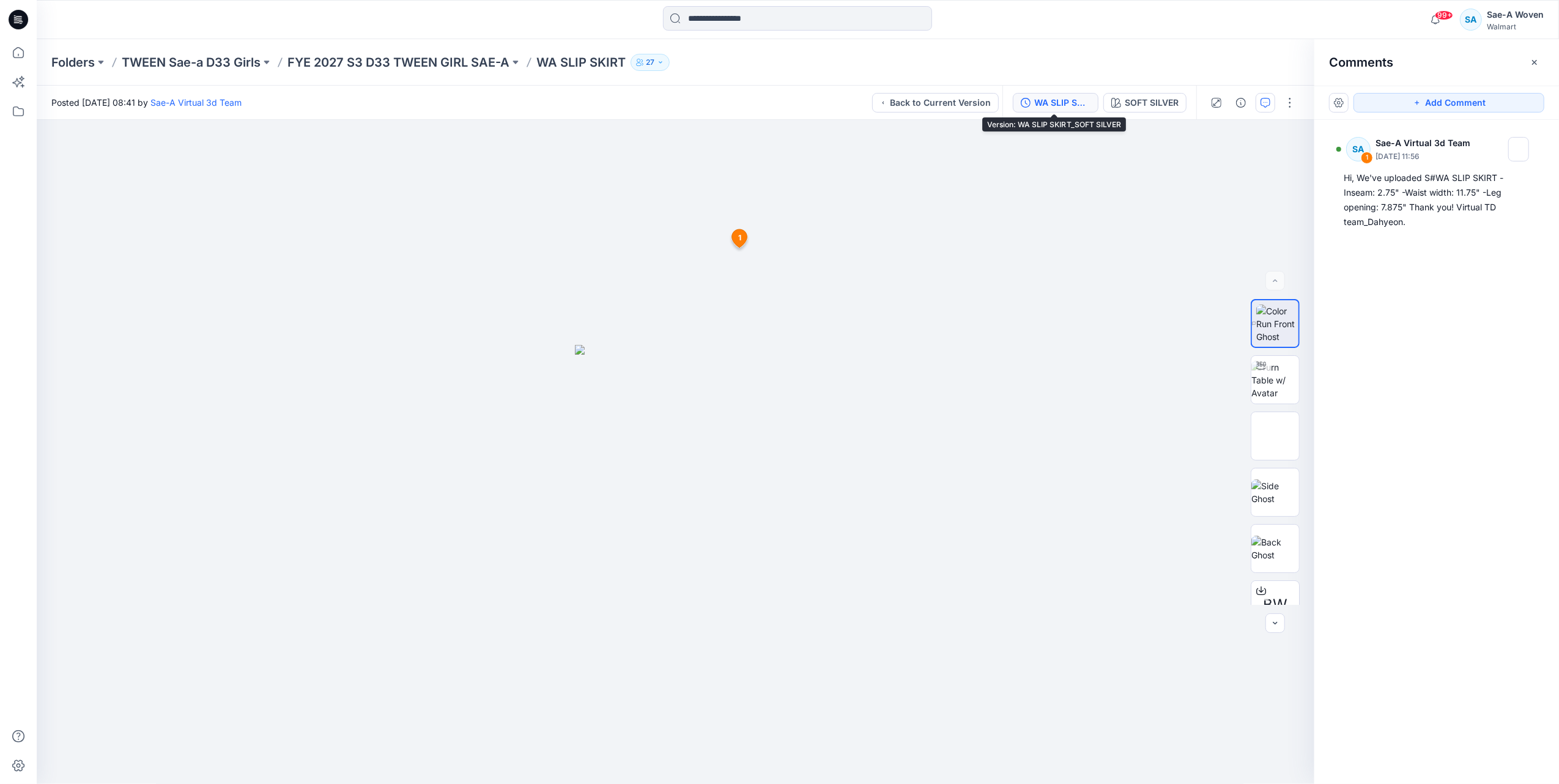
click at [1047, 101] on div "WA SLIP SKIRT_SOFT SILVER" at bounding box center [1062, 103] width 56 height 13
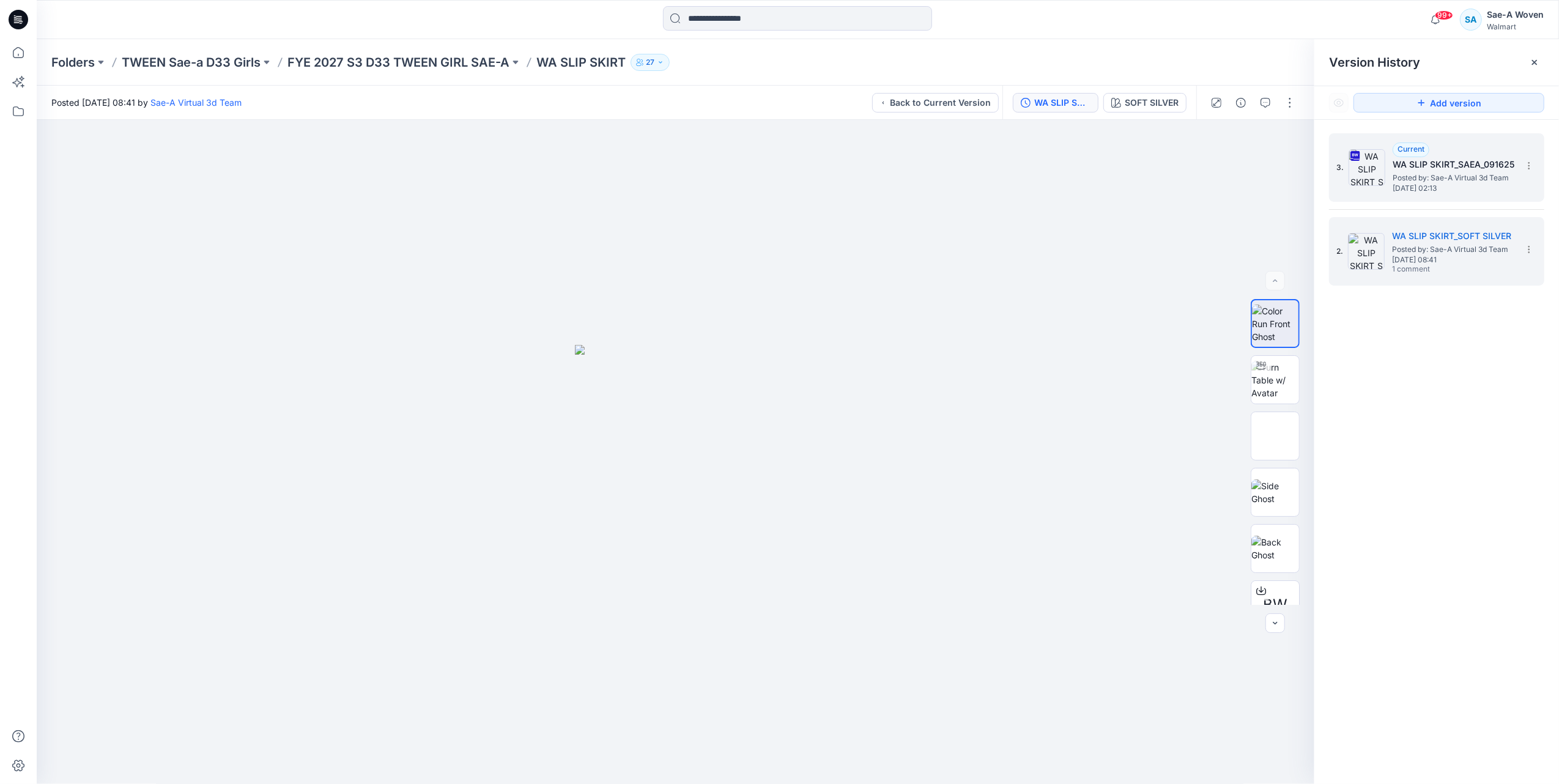
click at [1404, 185] on span "[DATE] 02:13" at bounding box center [1454, 188] width 123 height 8
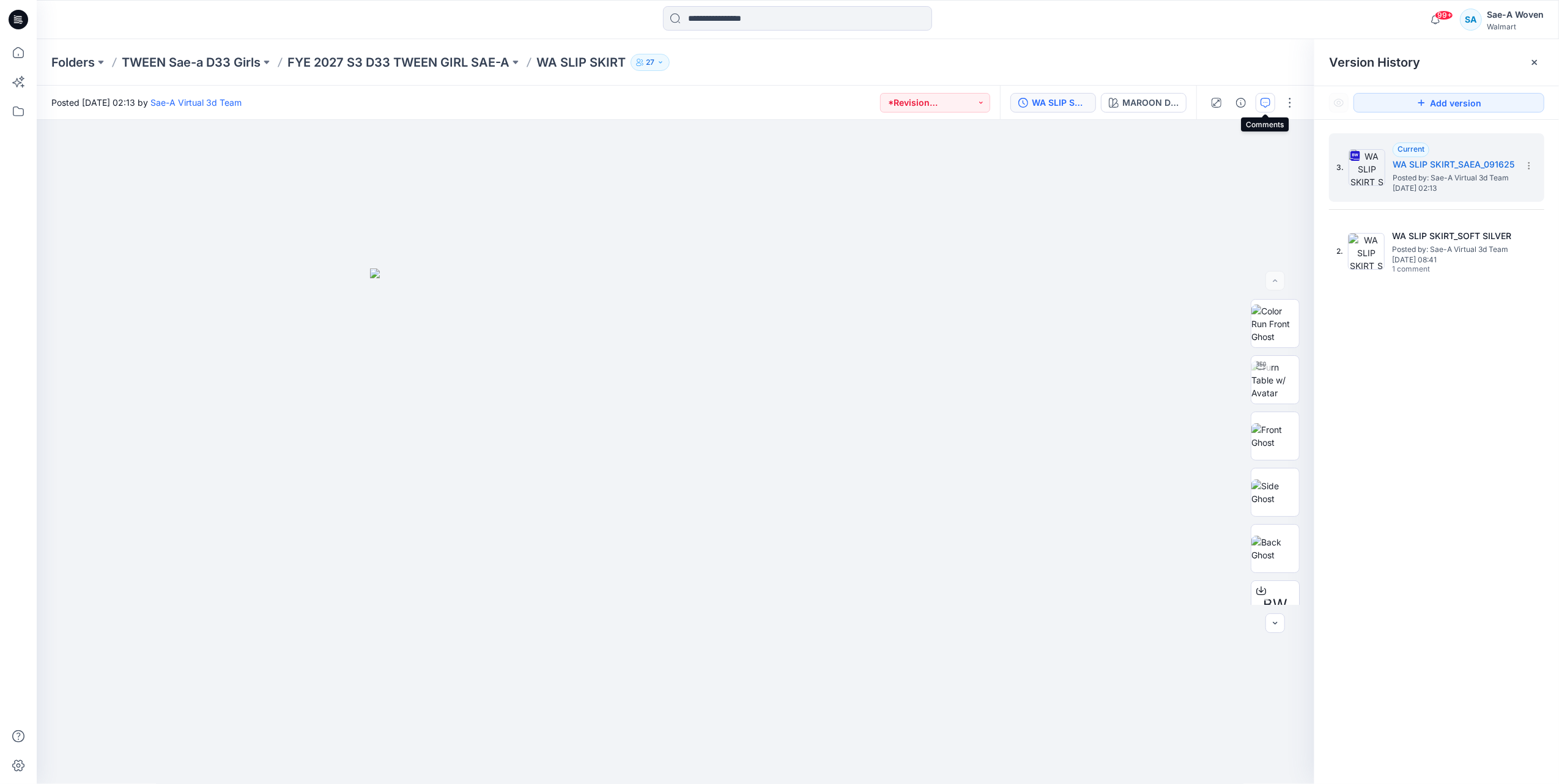
click at [1267, 104] on icon "button" at bounding box center [1266, 102] width 9 height 9
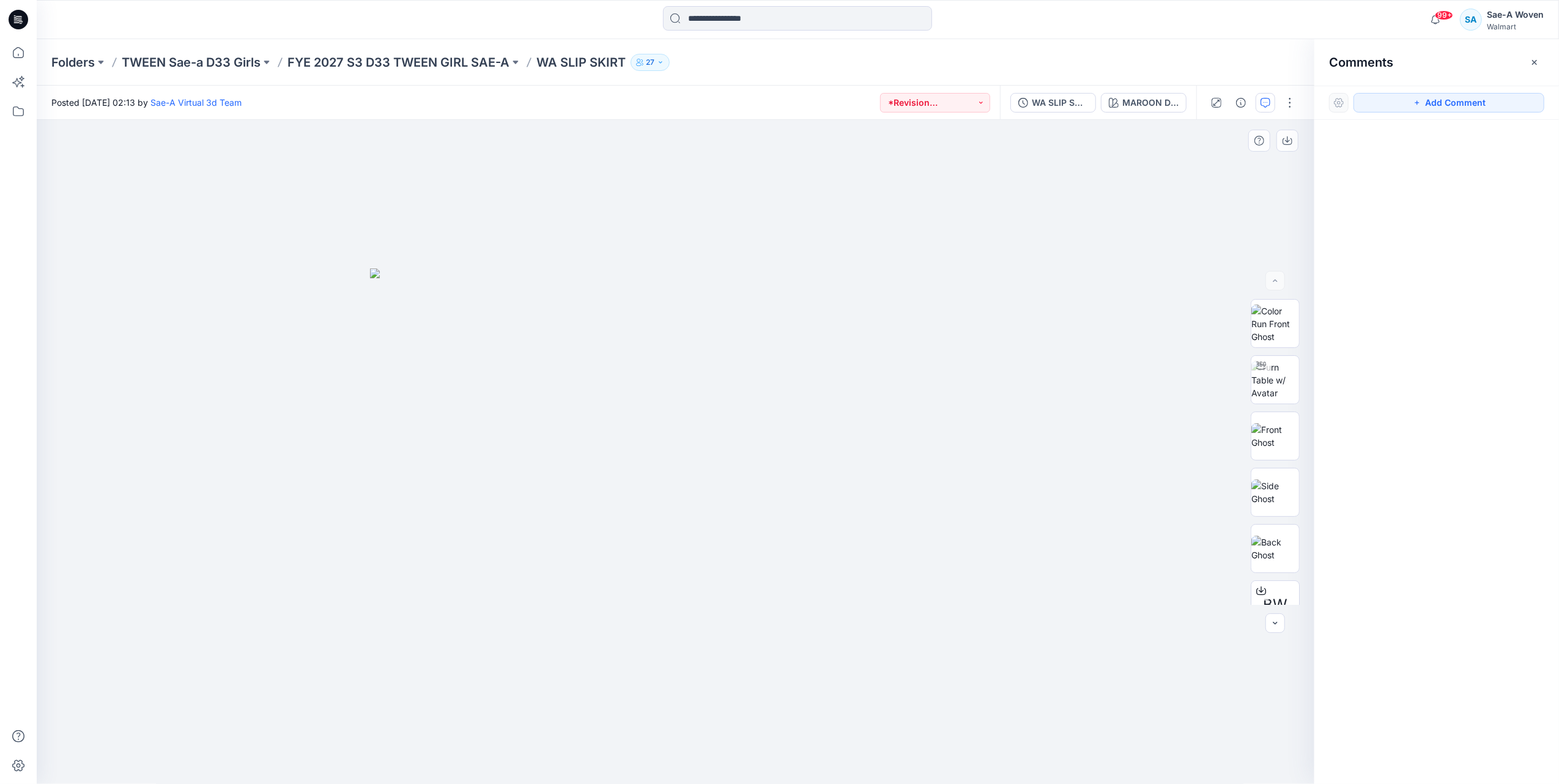
click at [600, 129] on div at bounding box center [676, 452] width 1278 height 665
